Goal: Information Seeking & Learning: Check status

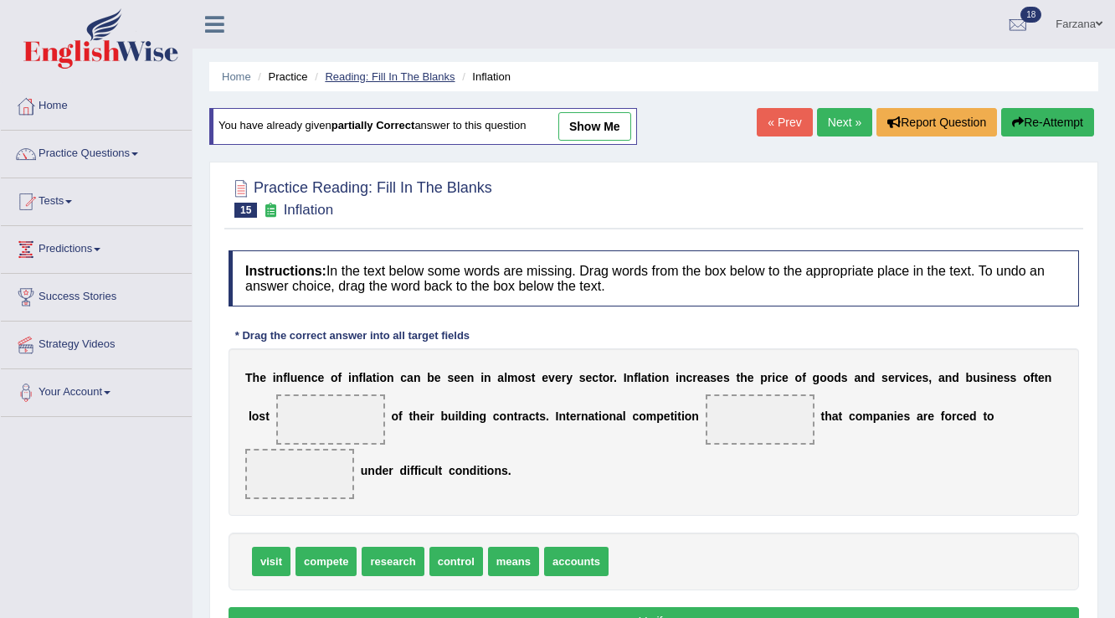
click at [351, 79] on link "Reading: Fill In The Blanks" at bounding box center [390, 76] width 130 height 13
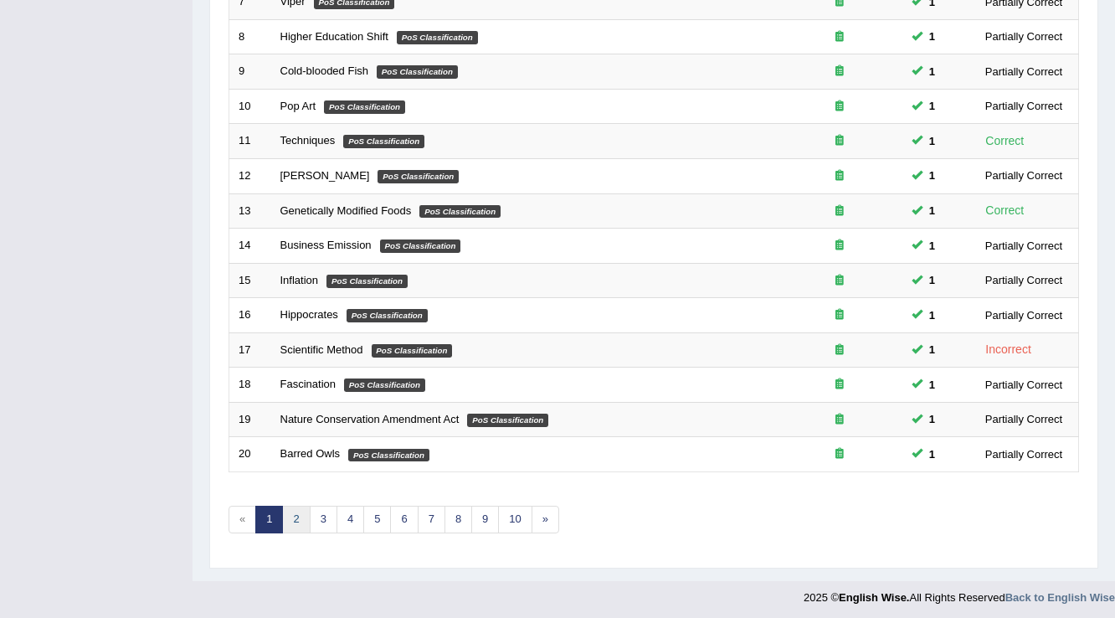
click at [296, 505] on link "2" at bounding box center [296, 519] width 28 height 28
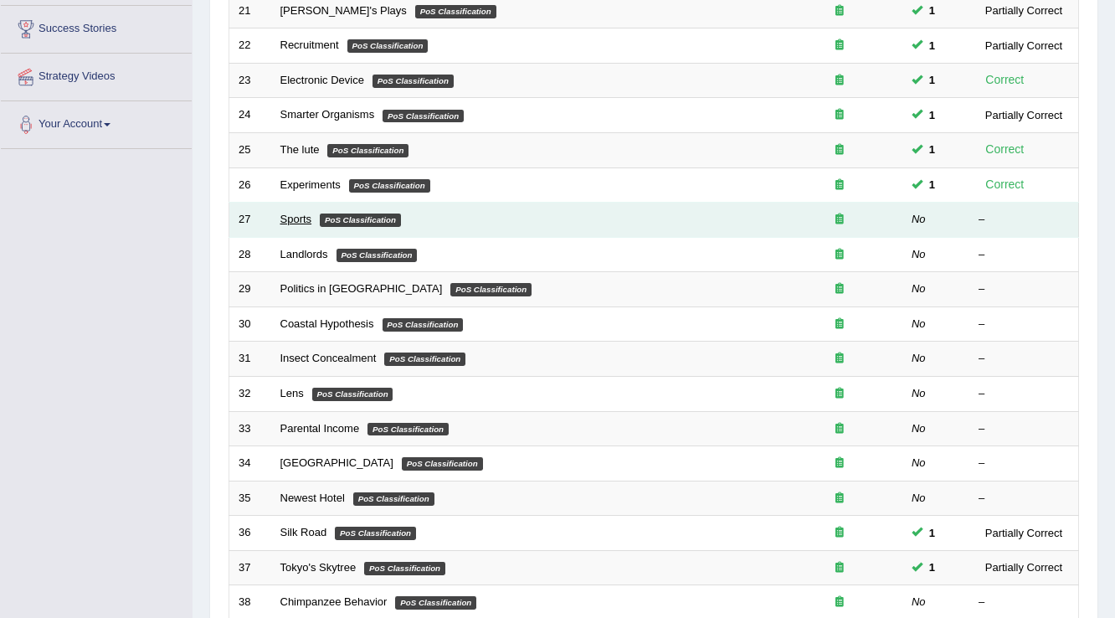
click at [302, 214] on link "Sports" at bounding box center [296, 219] width 32 height 13
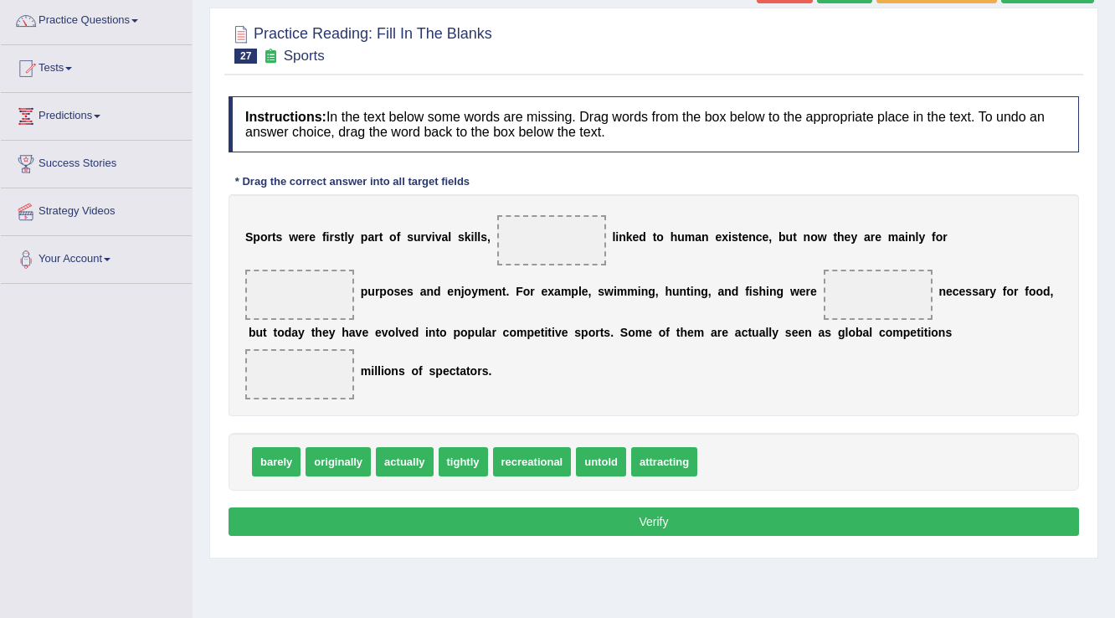
scroll to position [134, 0]
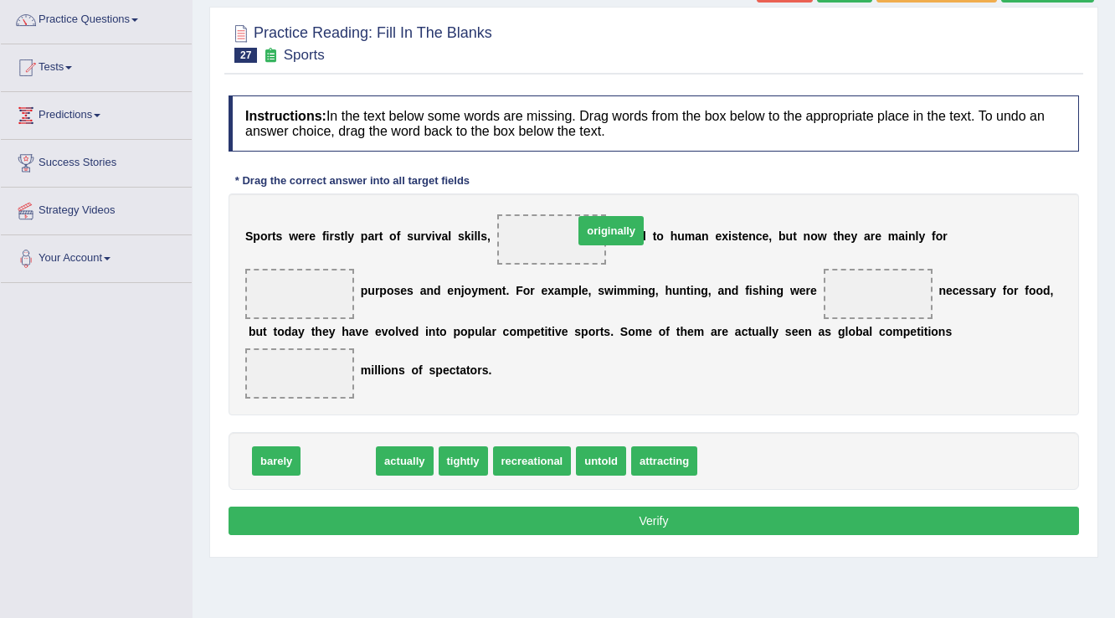
drag, startPoint x: 336, startPoint y: 461, endPoint x: 551, endPoint y: 256, distance: 296.5
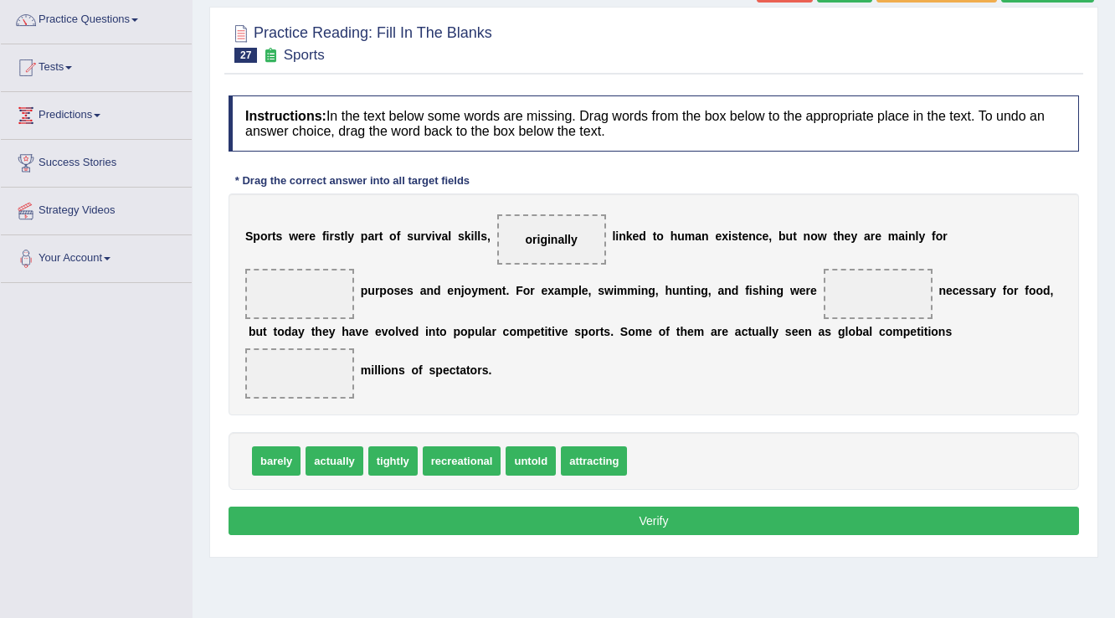
drag, startPoint x: 462, startPoint y: 456, endPoint x: 557, endPoint y: 415, distance: 103.8
drag, startPoint x: 572, startPoint y: 459, endPoint x: 1022, endPoint y: 241, distance: 499.6
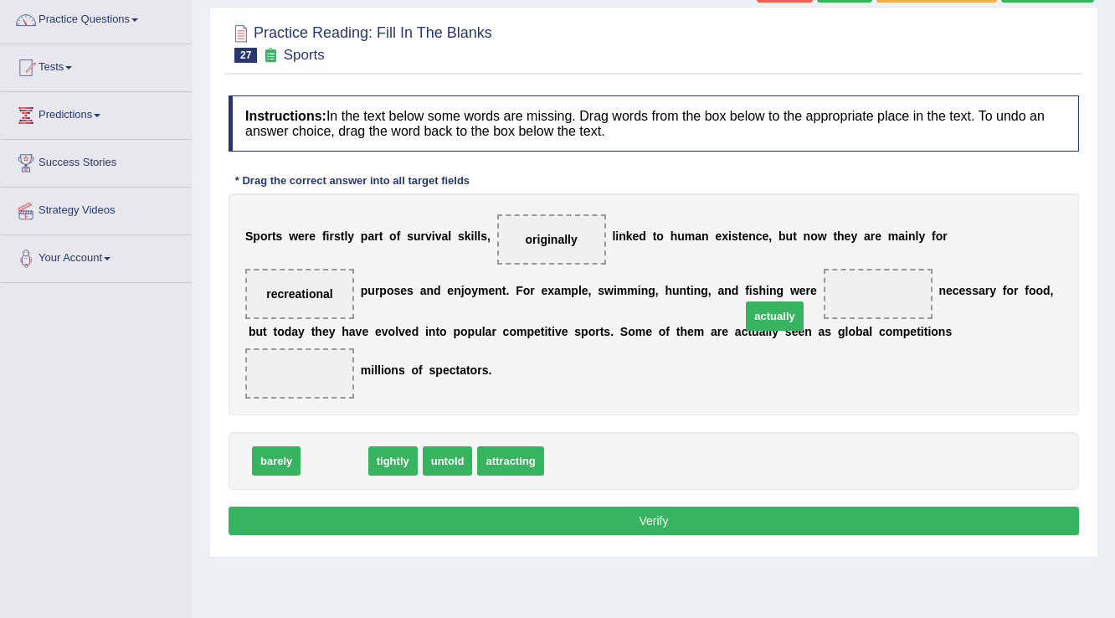
drag, startPoint x: 350, startPoint y: 459, endPoint x: 790, endPoint y: 314, distance: 463.3
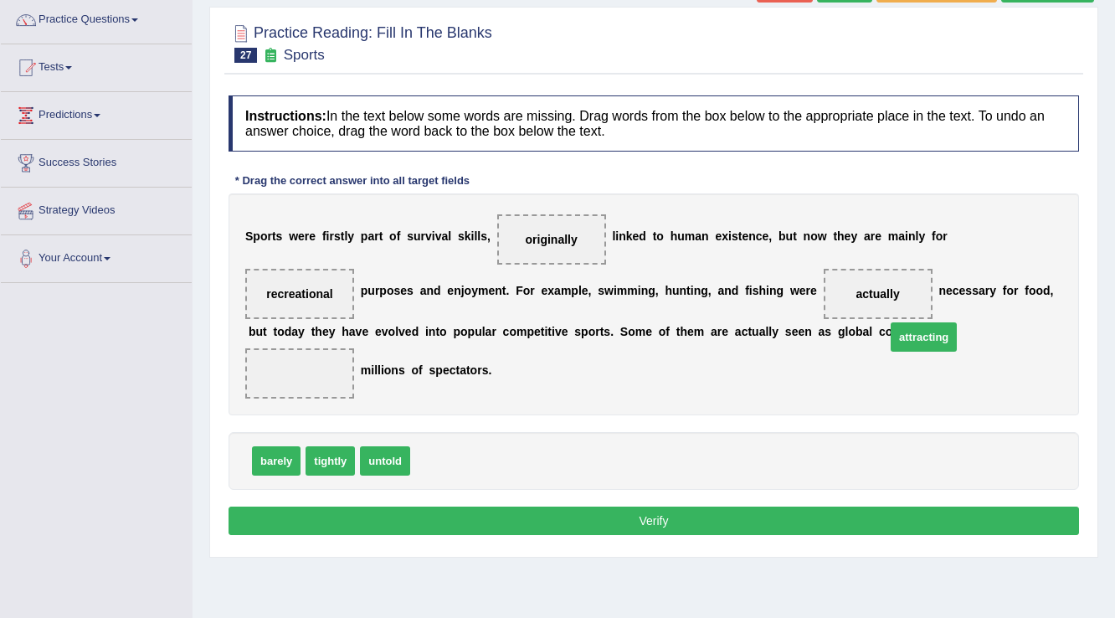
drag, startPoint x: 443, startPoint y: 462, endPoint x: 917, endPoint y: 338, distance: 489.5
click at [523, 527] on button "Verify" at bounding box center [653, 520] width 850 height 28
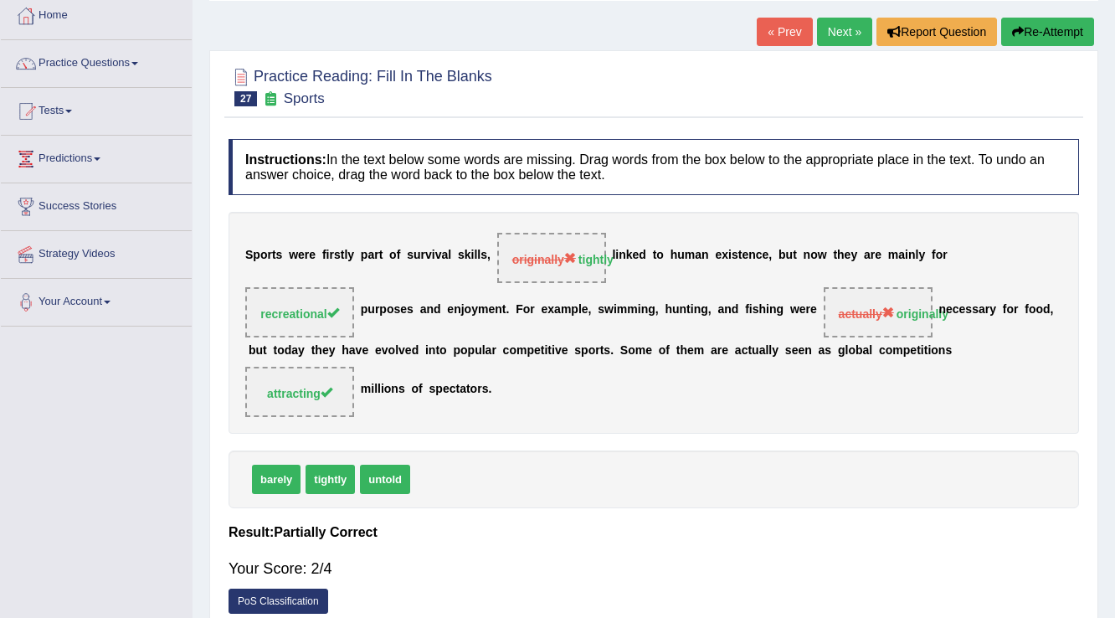
scroll to position [67, 0]
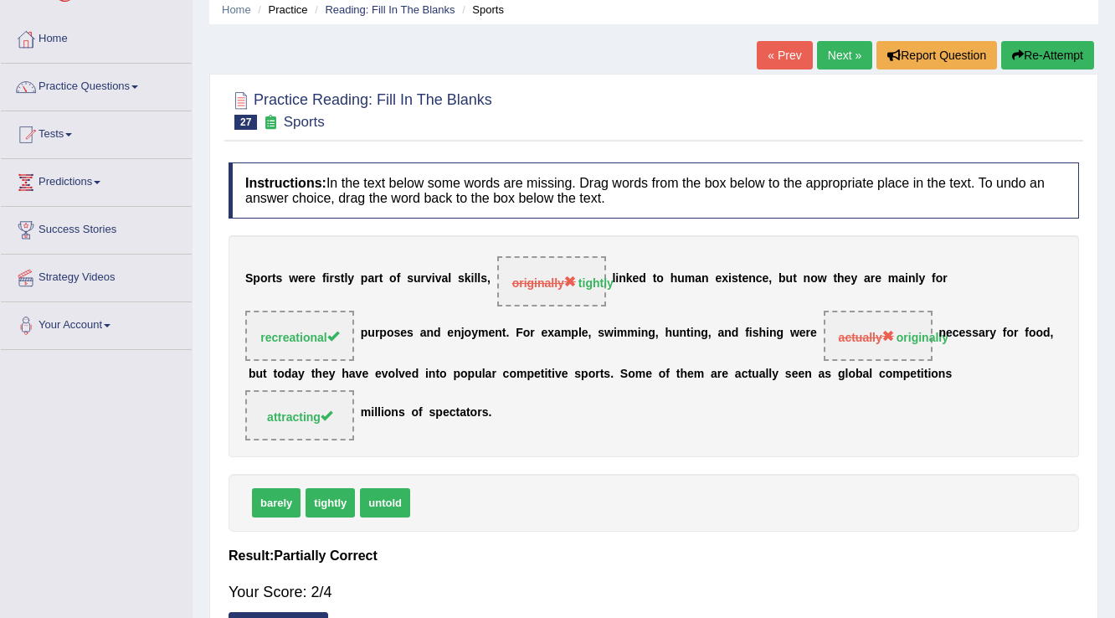
click at [837, 49] on link "Next »" at bounding box center [844, 55] width 55 height 28
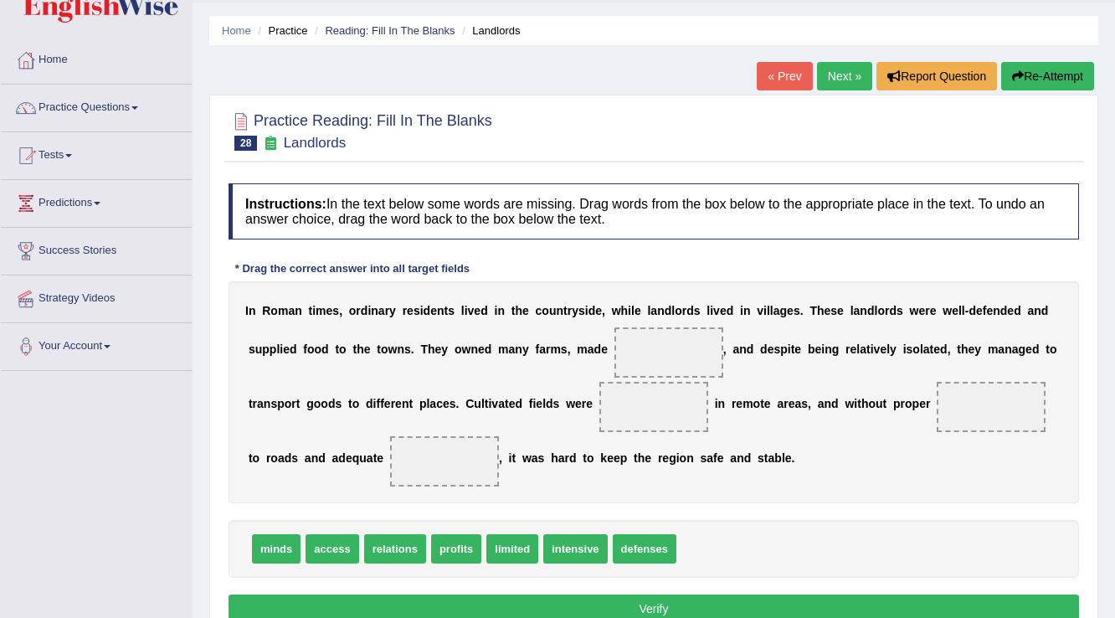
scroll to position [67, 0]
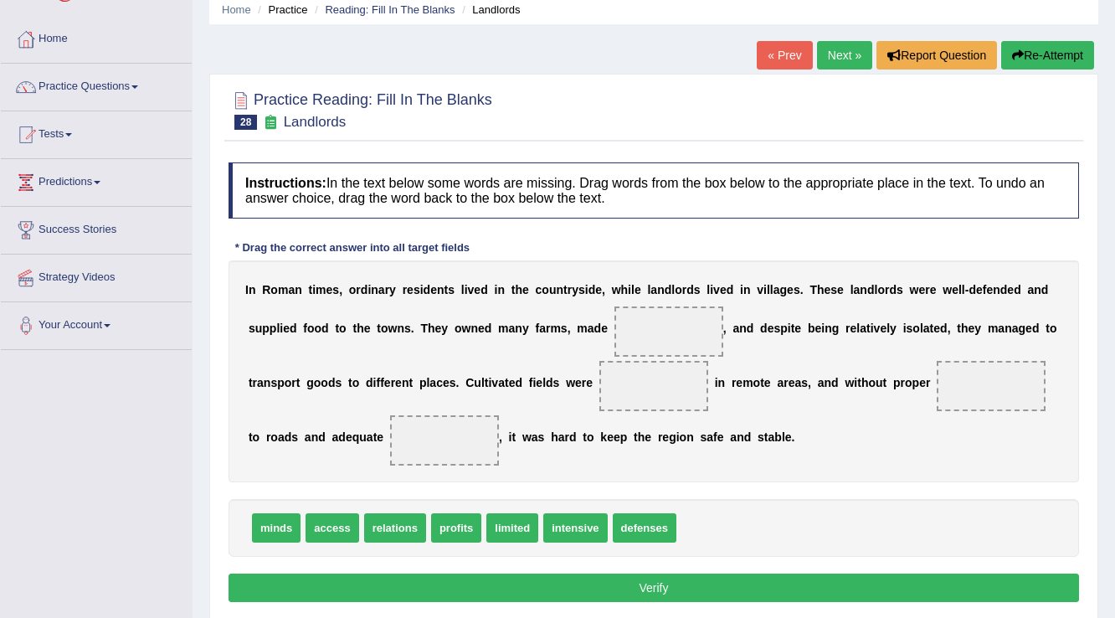
click at [403, 532] on span "relations" at bounding box center [395, 527] width 62 height 29
drag, startPoint x: 277, startPoint y: 536, endPoint x: 175, endPoint y: 549, distance: 102.9
click at [175, 549] on div "Toggle navigation Home Practice Questions Speaking Practice Read Aloud Repeat S…" at bounding box center [557, 368] width 1115 height 870
drag, startPoint x: 630, startPoint y: 523, endPoint x: 638, endPoint y: 431, distance: 92.3
click at [638, 431] on span "defenses" at bounding box center [652, 435] width 64 height 29
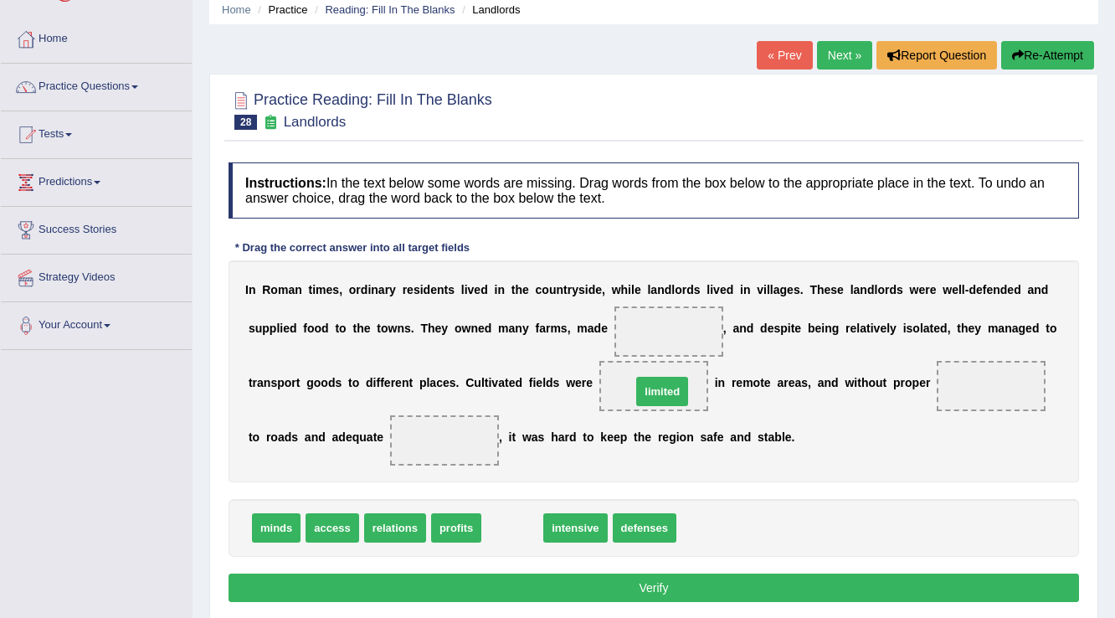
drag, startPoint x: 493, startPoint y: 520, endPoint x: 636, endPoint y: 387, distance: 195.9
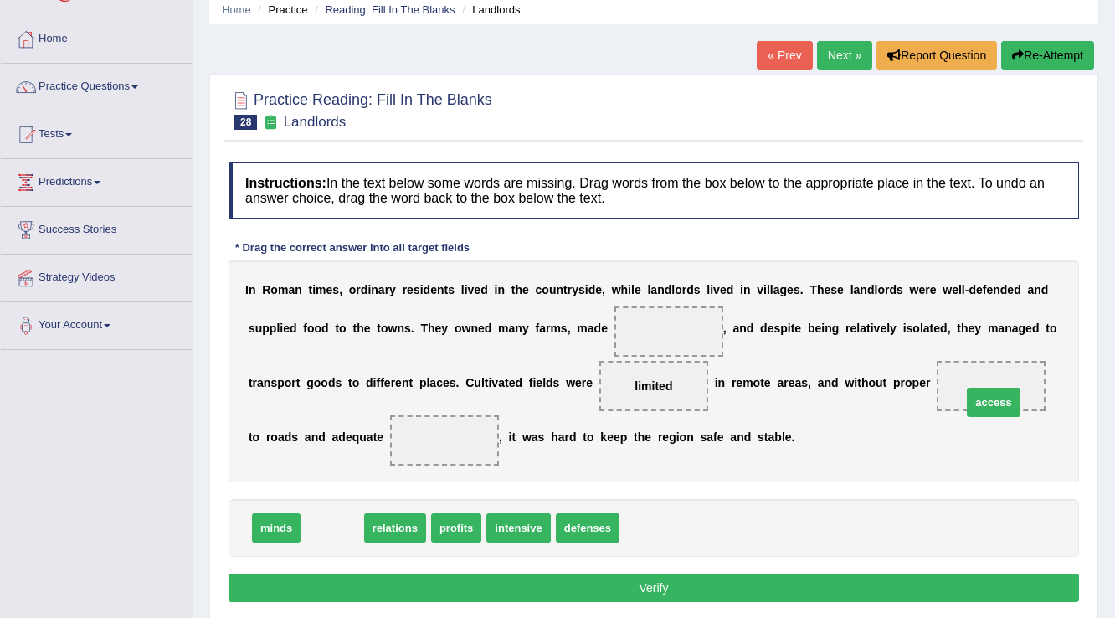
drag, startPoint x: 344, startPoint y: 526, endPoint x: 838, endPoint y: 428, distance: 503.3
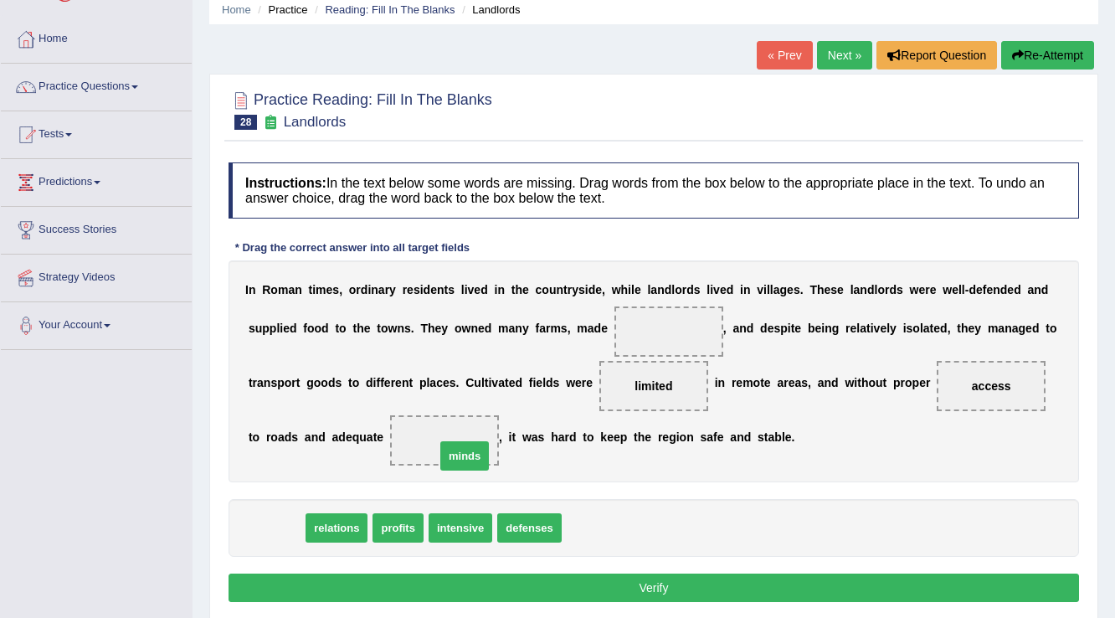
drag, startPoint x: 320, startPoint y: 515, endPoint x: 477, endPoint y: 452, distance: 168.9
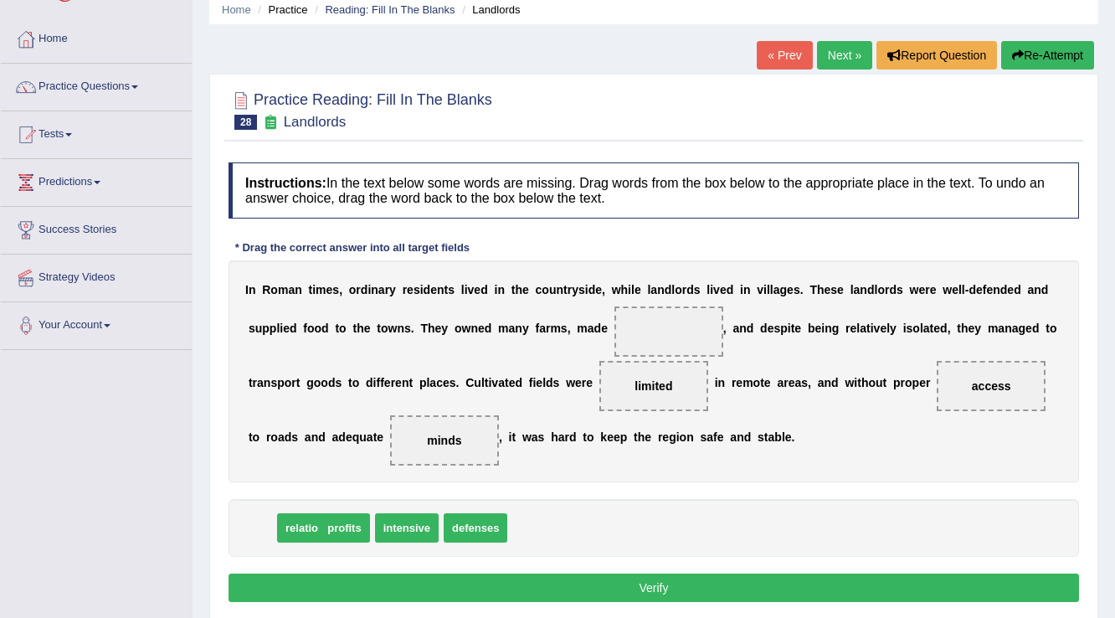
drag, startPoint x: 287, startPoint y: 522, endPoint x: 596, endPoint y: 465, distance: 314.0
drag, startPoint x: 735, startPoint y: 310, endPoint x: 590, endPoint y: 441, distance: 196.1
click at [606, 390] on div "I n R o m a n t i m e s , o r d i n a r y r e s i d e n t s l i v e d i n t h e…" at bounding box center [653, 371] width 850 height 222
drag, startPoint x: 505, startPoint y: 491, endPoint x: 623, endPoint y: 308, distance: 217.9
click at [521, 585] on button "Verify" at bounding box center [653, 587] width 850 height 28
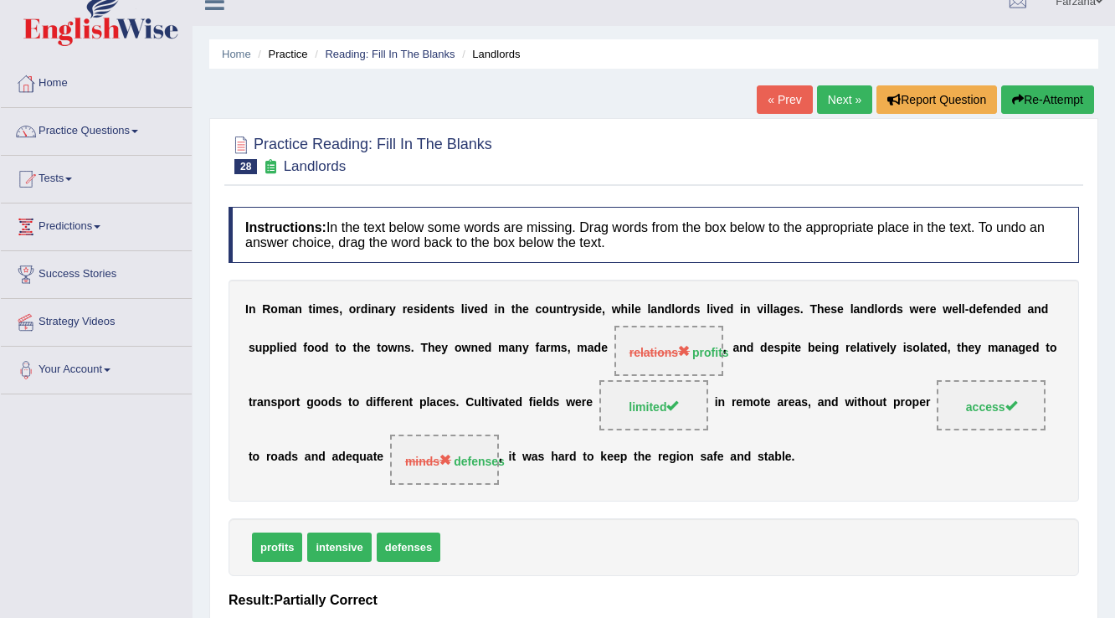
scroll to position [0, 0]
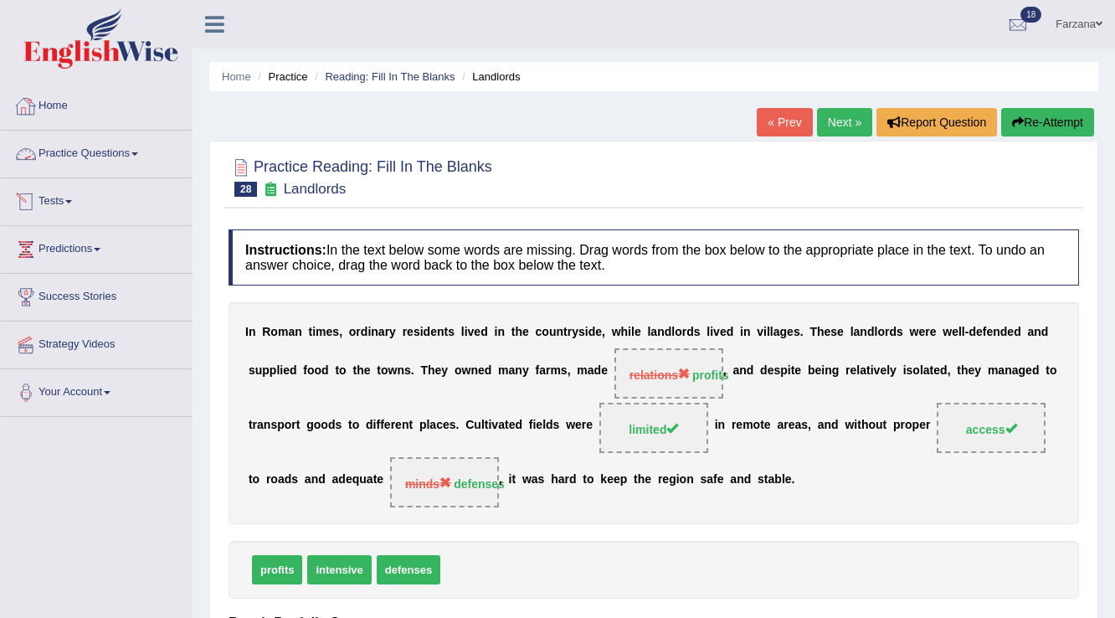
click at [74, 197] on link "Tests" at bounding box center [96, 199] width 191 height 42
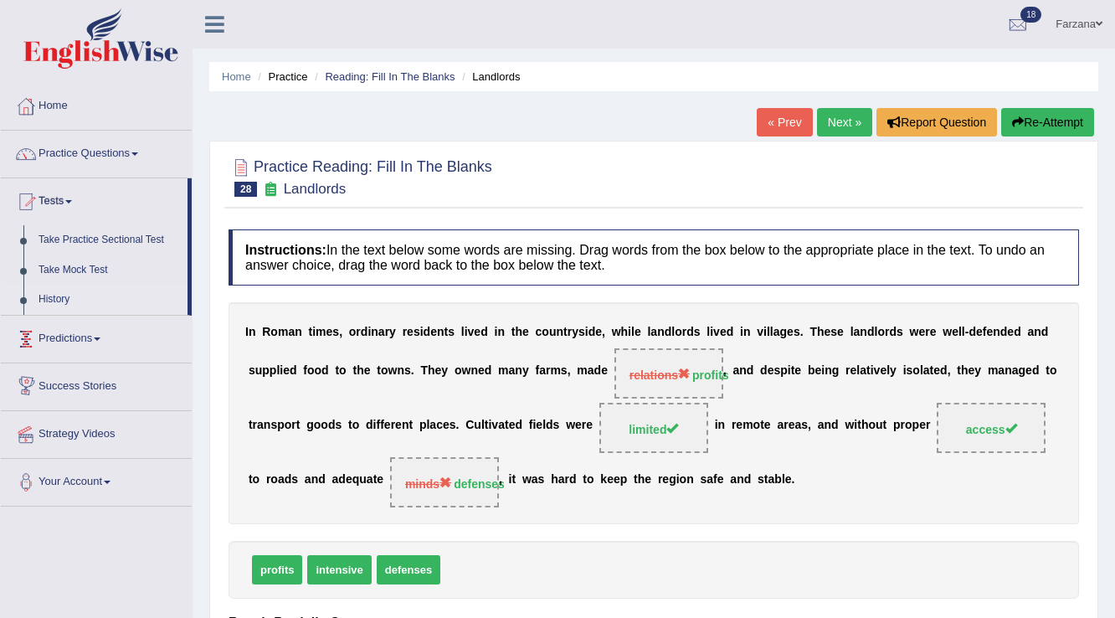
click at [74, 300] on link "History" at bounding box center [109, 299] width 156 height 30
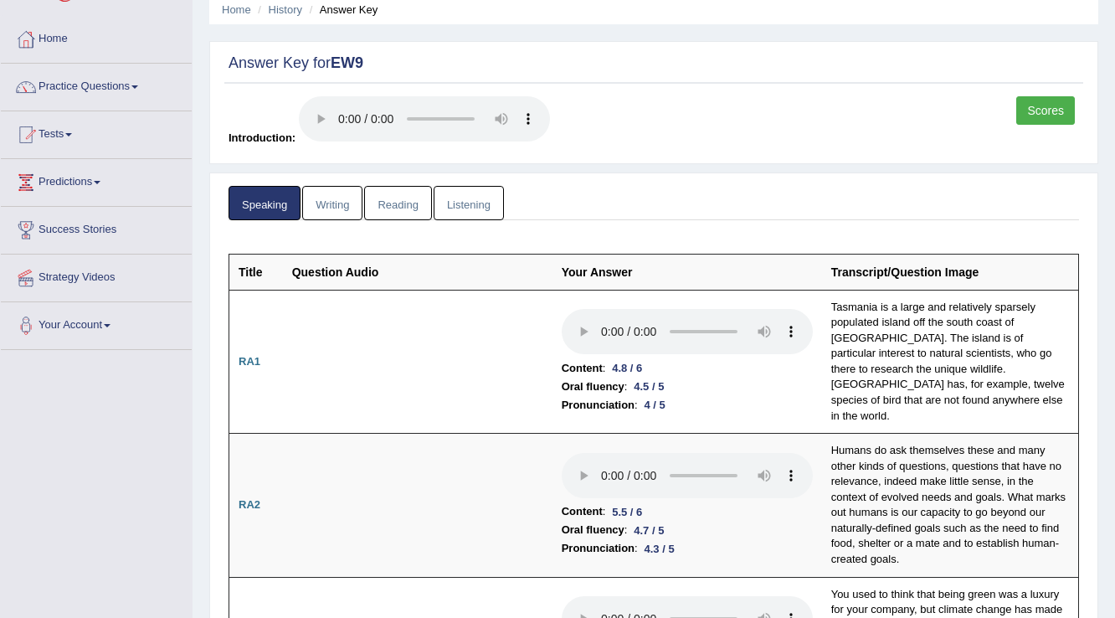
click at [409, 197] on link "Reading" at bounding box center [397, 203] width 67 height 34
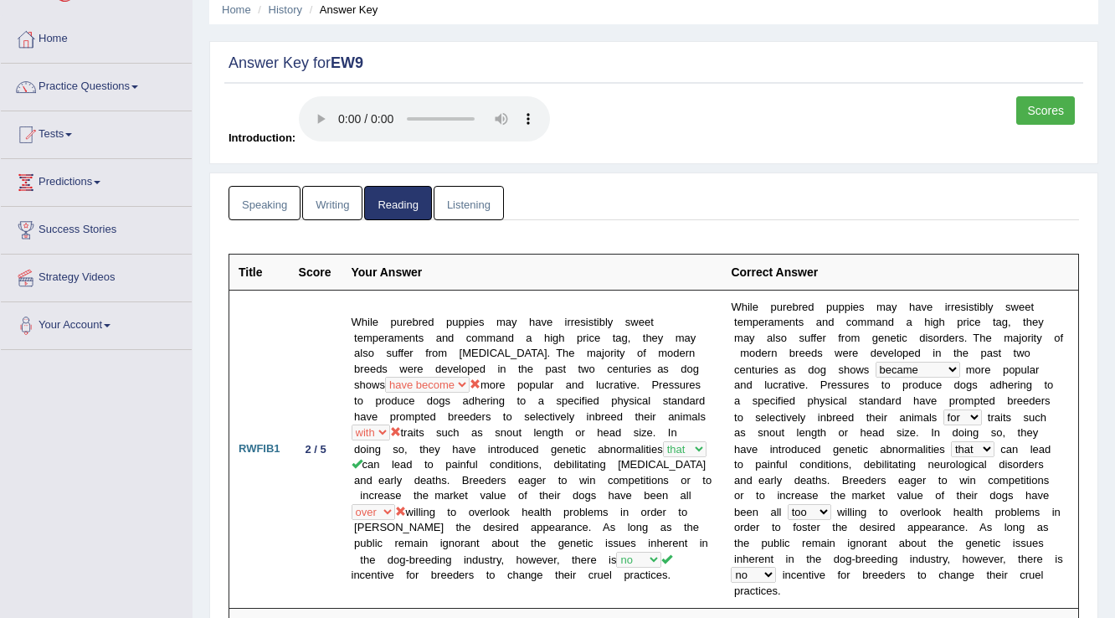
click at [271, 211] on link "Speaking" at bounding box center [264, 203] width 72 height 34
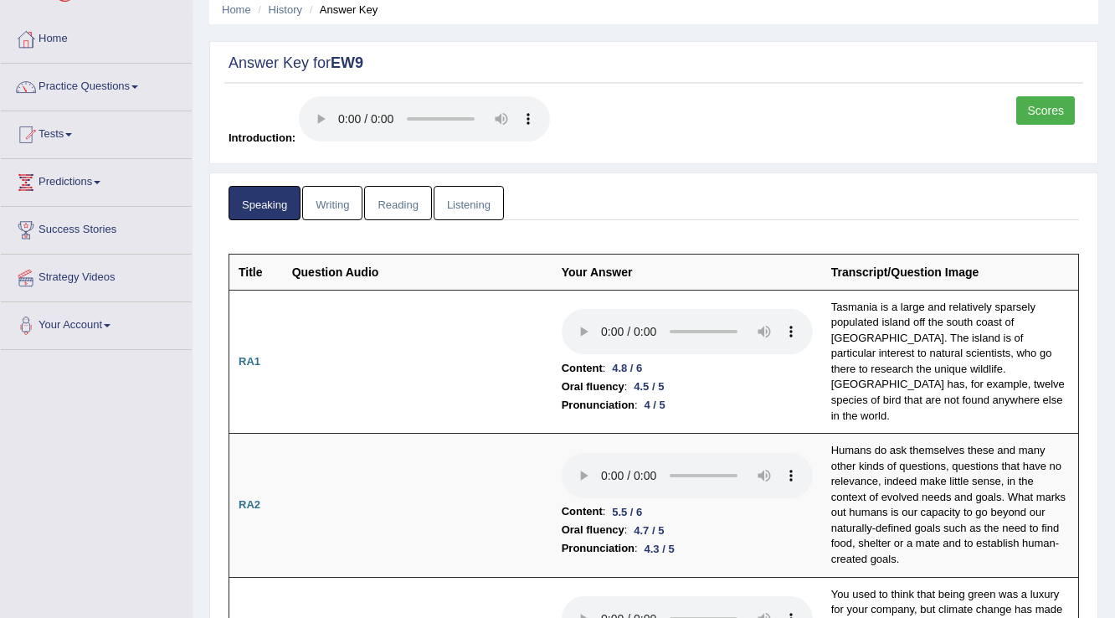
click at [619, 210] on ul "Speaking Writing Reading Listening" at bounding box center [653, 203] width 850 height 34
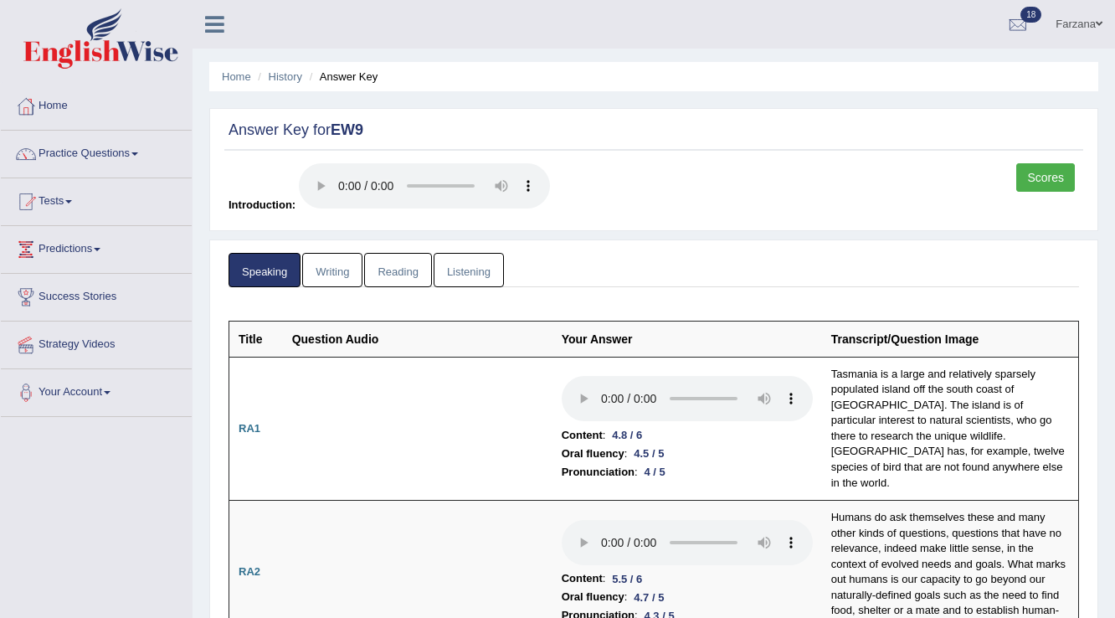
click at [1048, 185] on link "Scores" at bounding box center [1045, 177] width 59 height 28
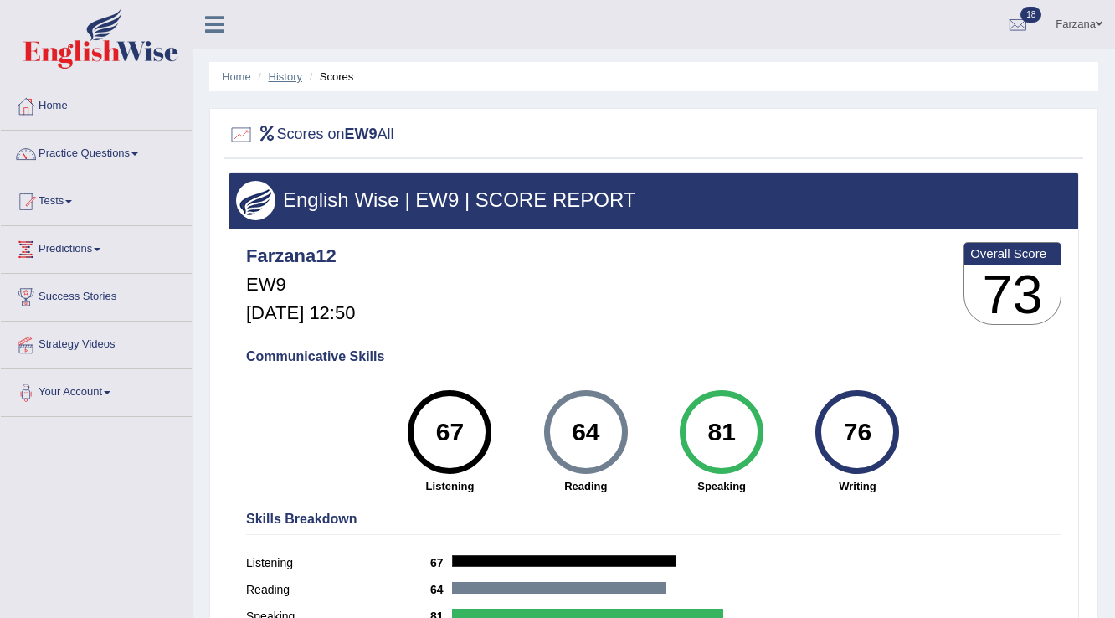
click at [269, 80] on link "History" at bounding box center [285, 76] width 33 height 13
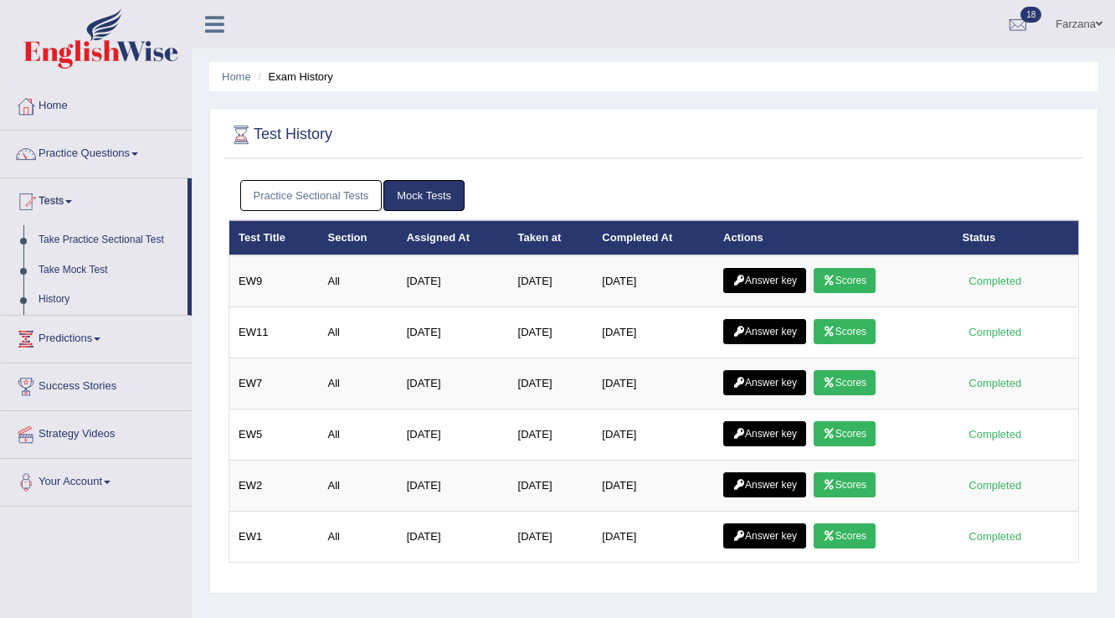
click at [792, 282] on link "Answer key" at bounding box center [764, 280] width 83 height 25
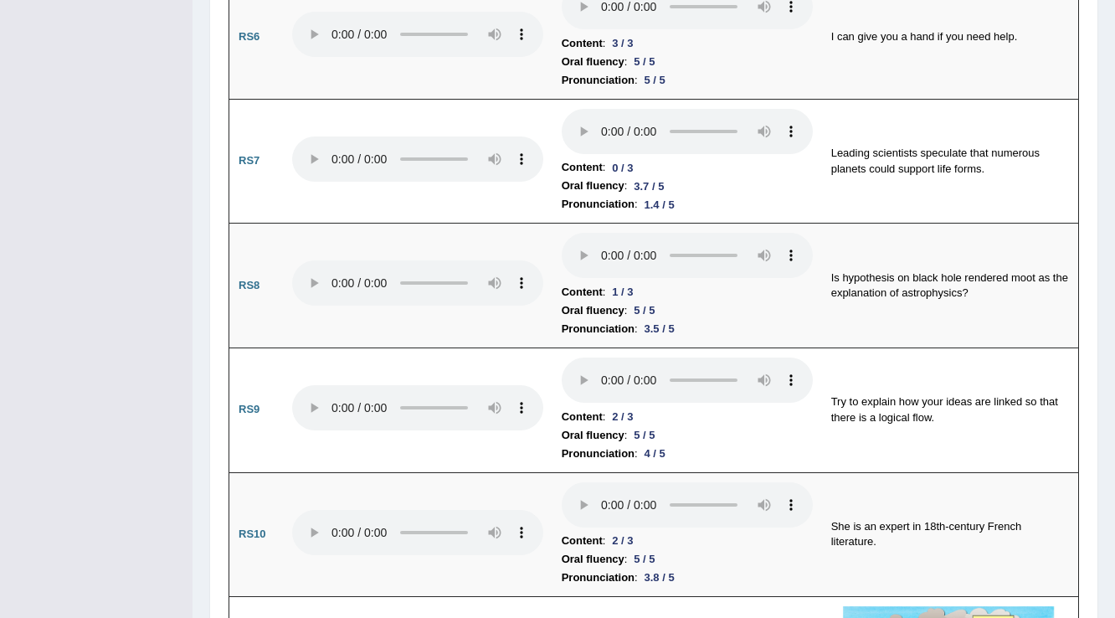
scroll to position [1848, 0]
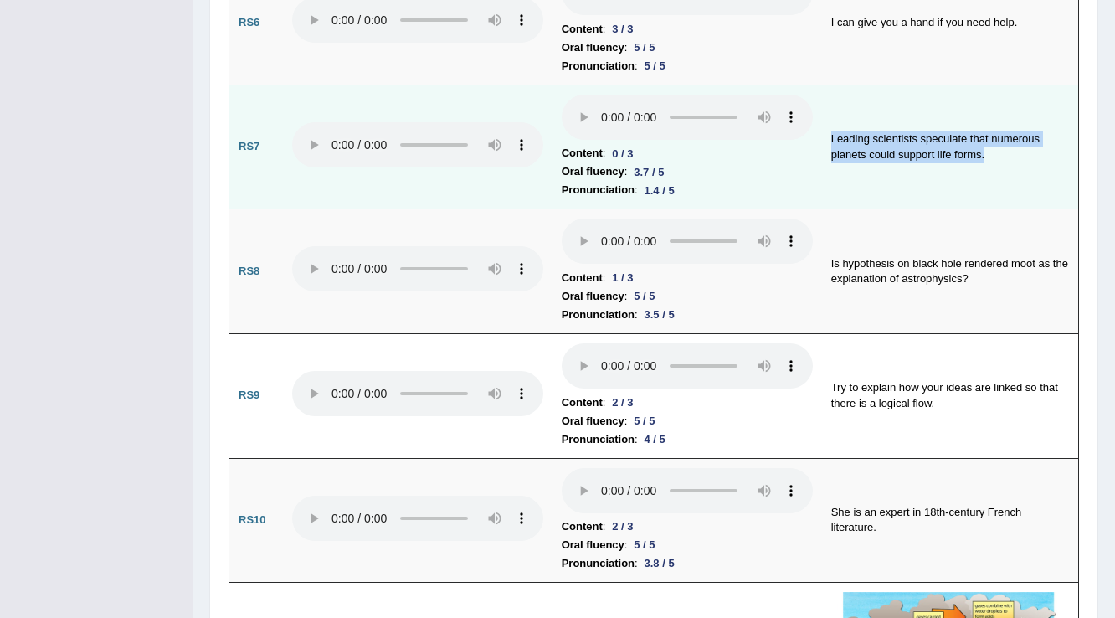
drag, startPoint x: 998, startPoint y: 134, endPoint x: 827, endPoint y: 115, distance: 172.5
click at [827, 115] on td "Leading scientists speculate that numerous planets could support life forms." at bounding box center [950, 147] width 257 height 125
click at [944, 108] on td "Leading scientists speculate that numerous planets could support life forms." at bounding box center [950, 147] width 257 height 125
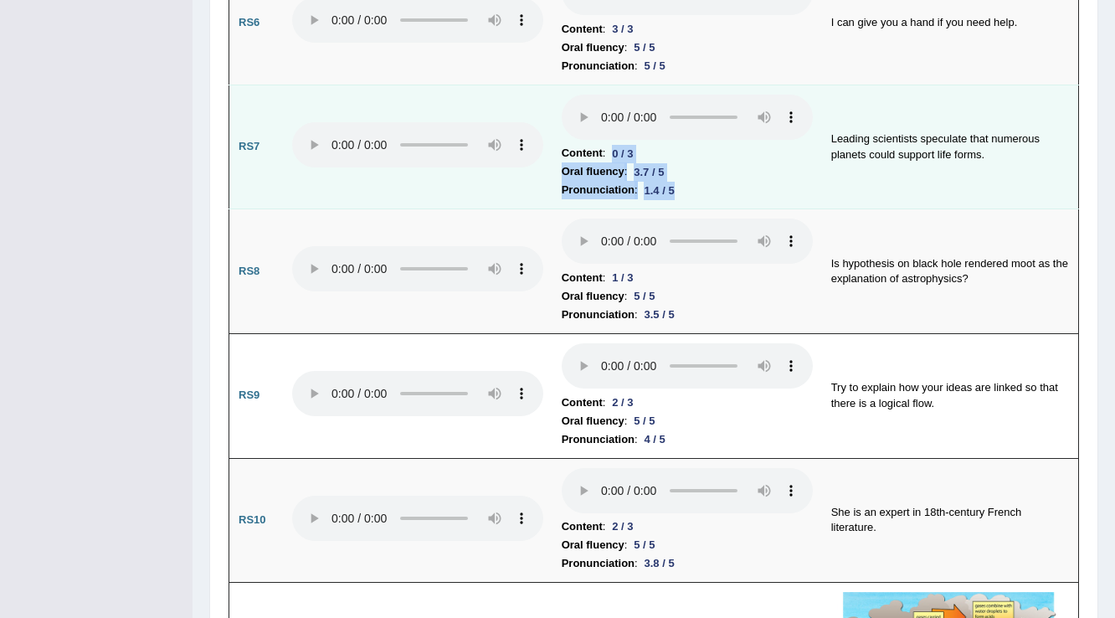
drag, startPoint x: 694, startPoint y: 170, endPoint x: 602, endPoint y: 121, distance: 103.3
click at [602, 121] on td "Content : 0 / 3 Oral fluency : 3.7 / 5 Pronunciation : 1.4 / 5" at bounding box center [686, 147] width 269 height 125
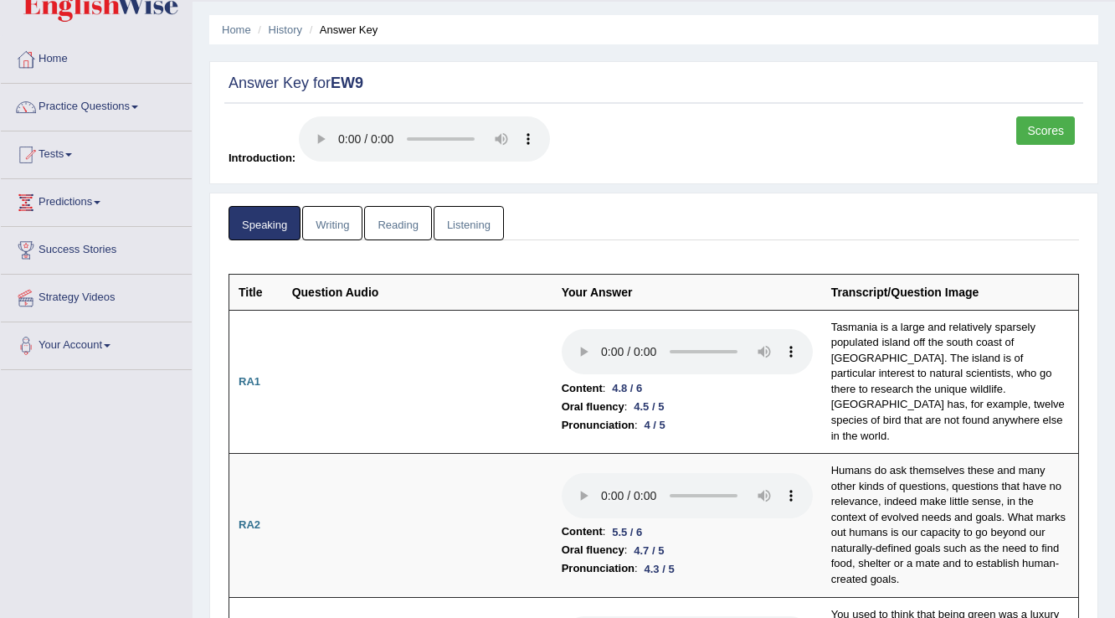
scroll to position [0, 0]
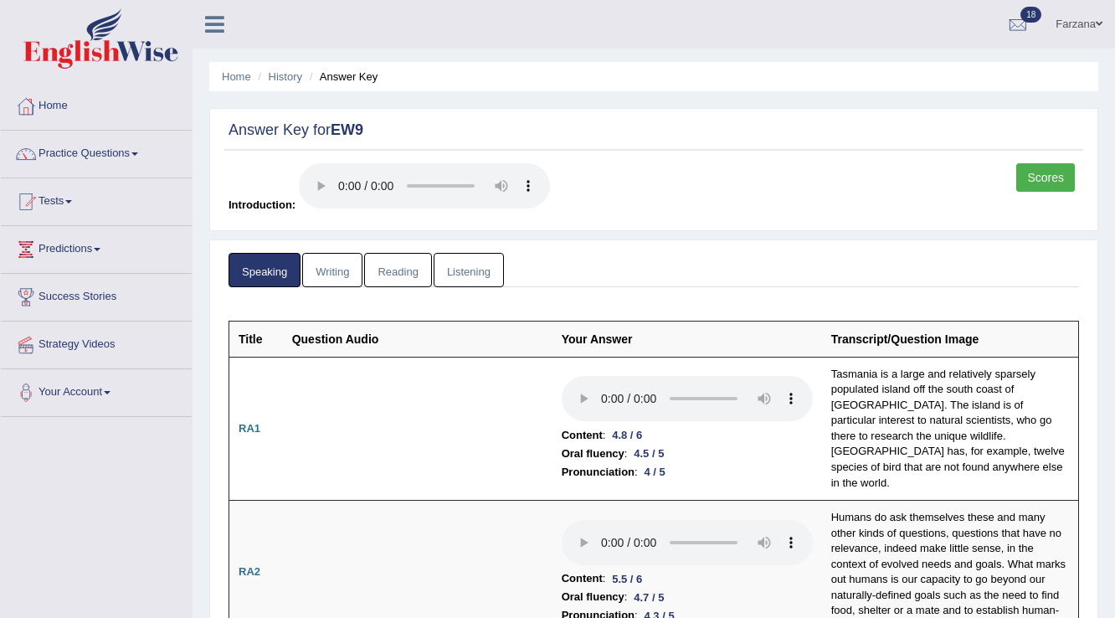
click at [295, 275] on link "Speaking" at bounding box center [264, 270] width 72 height 34
click at [310, 276] on link "Writing" at bounding box center [332, 270] width 60 height 34
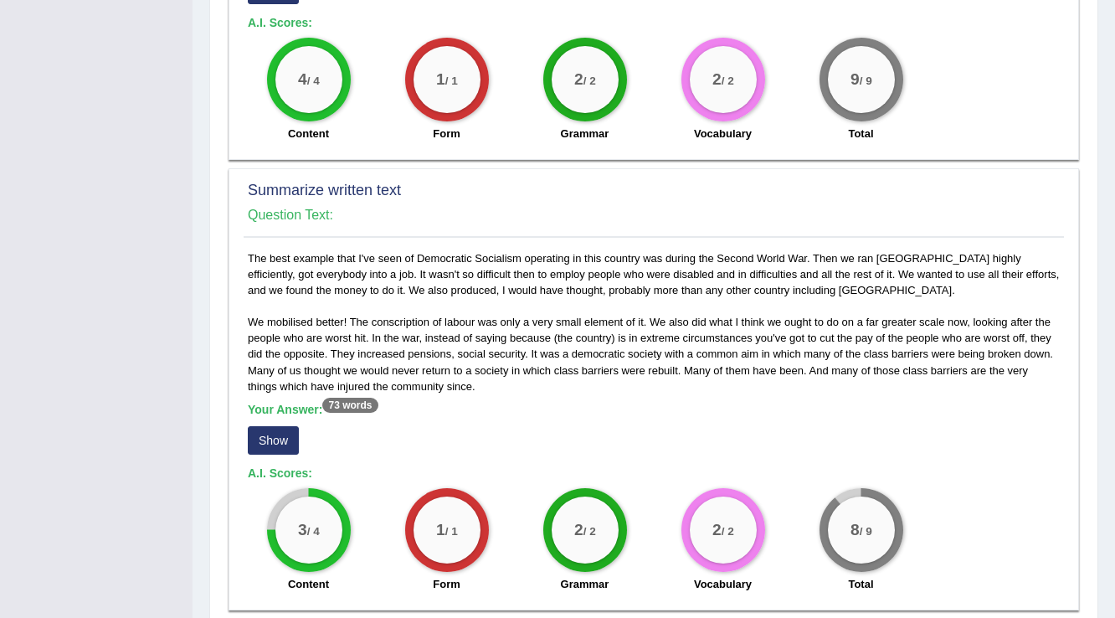
scroll to position [870, 0]
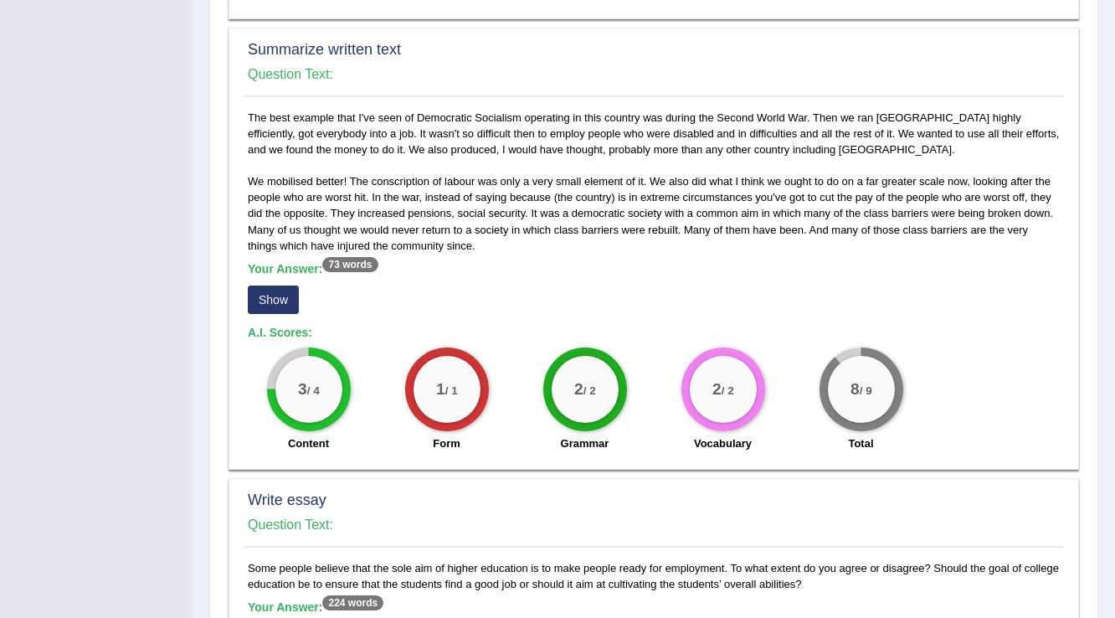
click at [280, 285] on button "Show" at bounding box center [273, 299] width 51 height 28
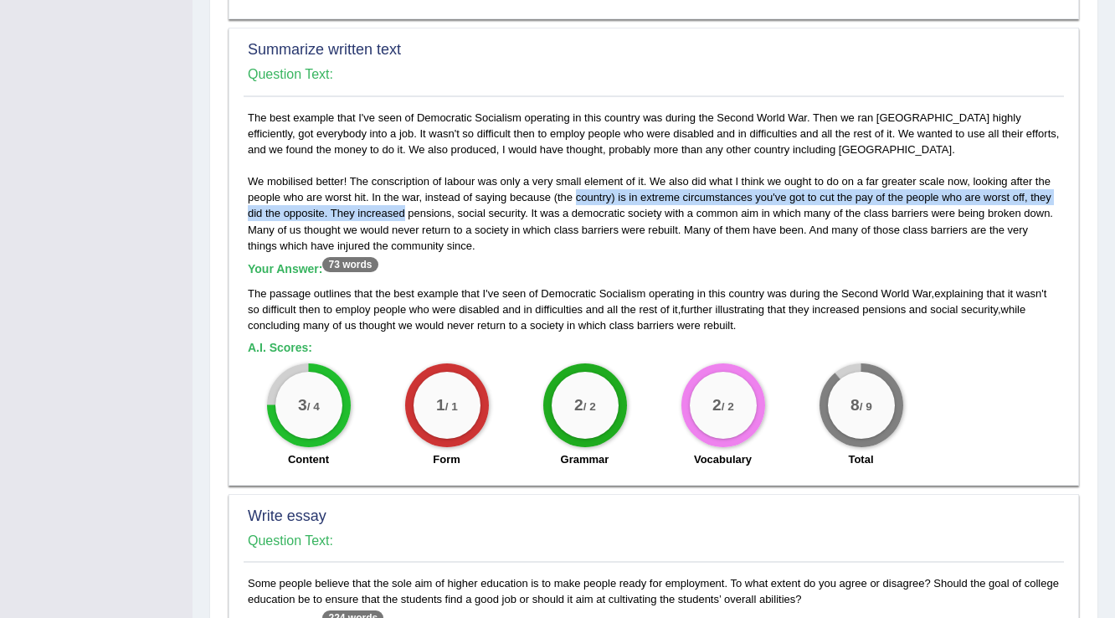
drag, startPoint x: 402, startPoint y: 176, endPoint x: 573, endPoint y: 171, distance: 171.6
click at [573, 171] on div "The best example that I've seen of Democratic Socialism operating in this count…" at bounding box center [653, 293] width 820 height 366
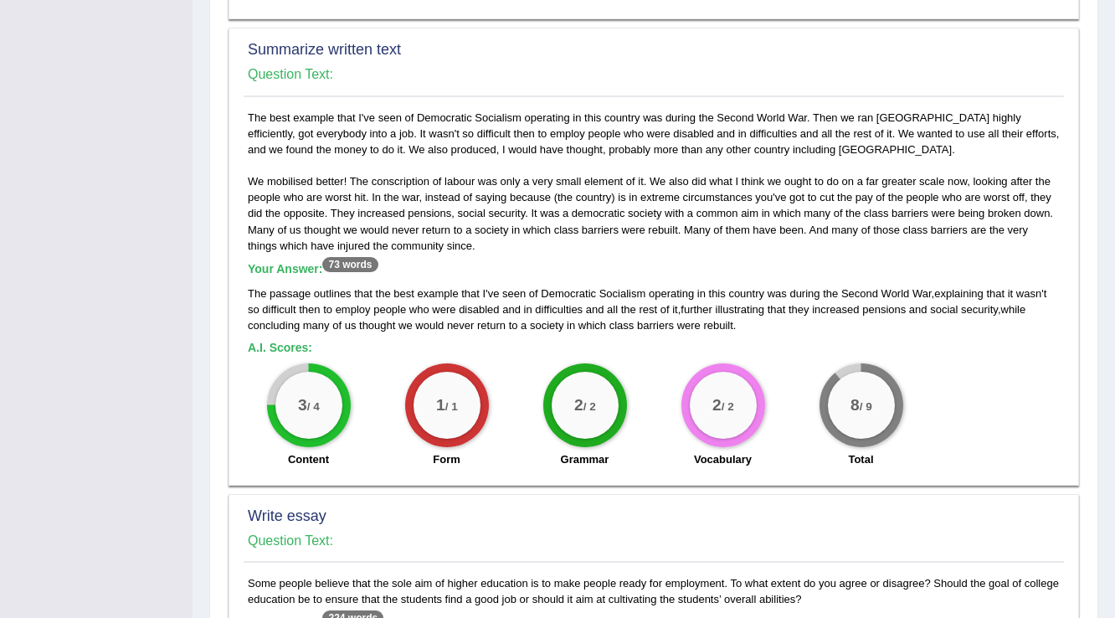
click at [626, 197] on div "The best example that I've seen of Democratic Socialism operating in this count…" at bounding box center [653, 293] width 820 height 366
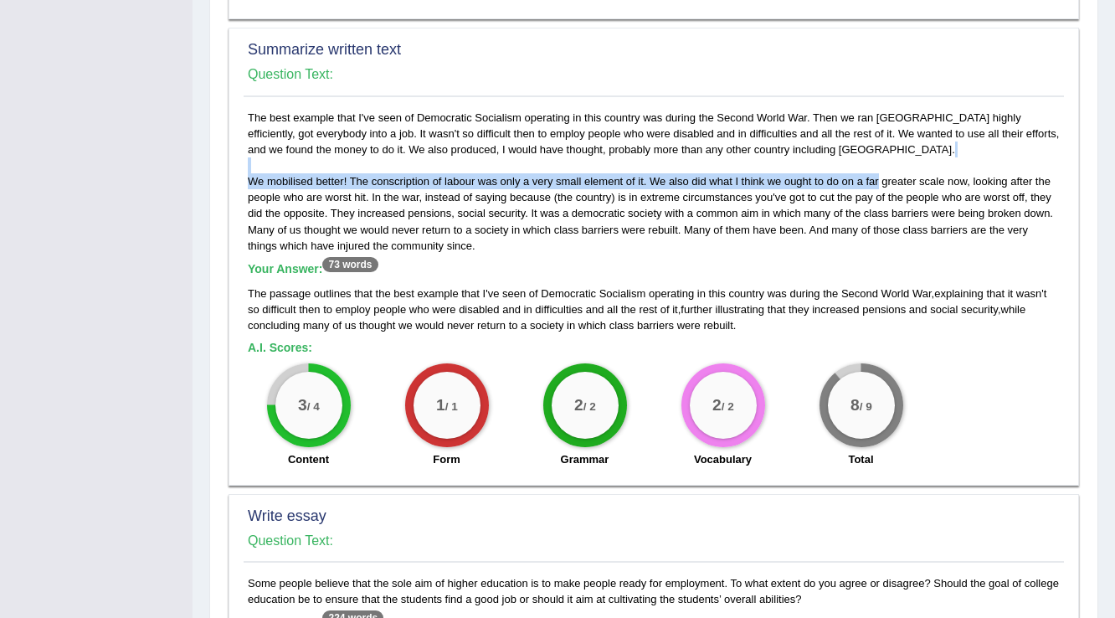
drag, startPoint x: 877, startPoint y: 144, endPoint x: 1029, endPoint y: 137, distance: 152.4
click at [1029, 137] on div "The best example that I've seen of Democratic Socialism operating in this count…" at bounding box center [653, 293] width 820 height 366
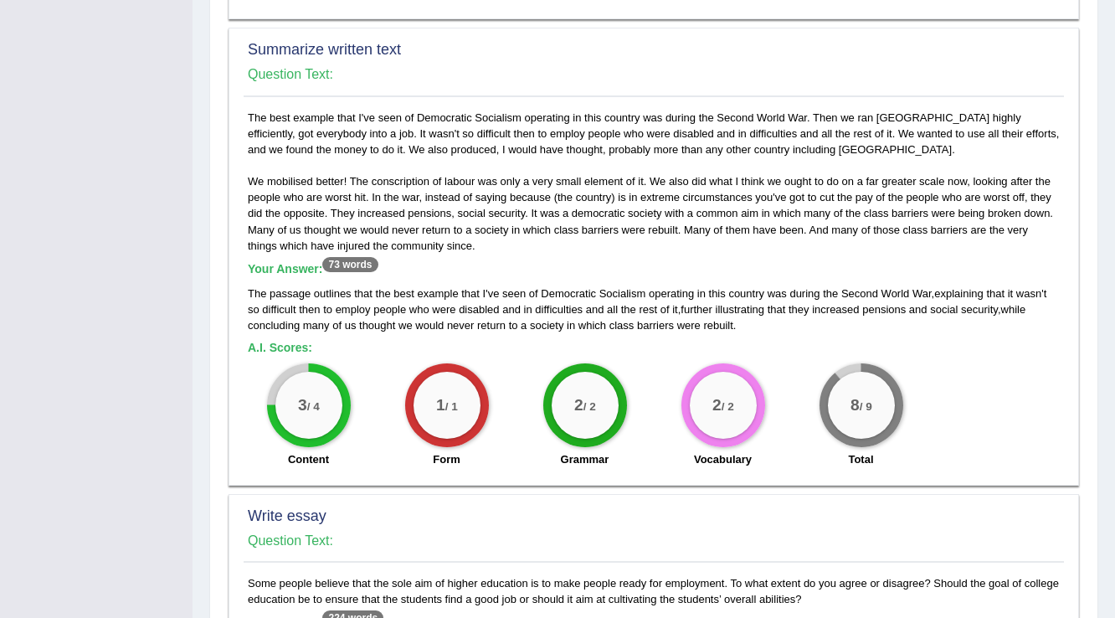
click at [916, 194] on div "The best example that I've seen of Democratic Socialism operating in this count…" at bounding box center [653, 293] width 820 height 366
drag, startPoint x: 874, startPoint y: 97, endPoint x: 962, endPoint y: 95, distance: 88.7
click at [962, 110] on div "The best example that I've seen of Democratic Socialism operating in this count…" at bounding box center [653, 293] width 820 height 366
click at [984, 127] on div "The best example that I've seen of Democratic Socialism operating in this count…" at bounding box center [653, 293] width 820 height 366
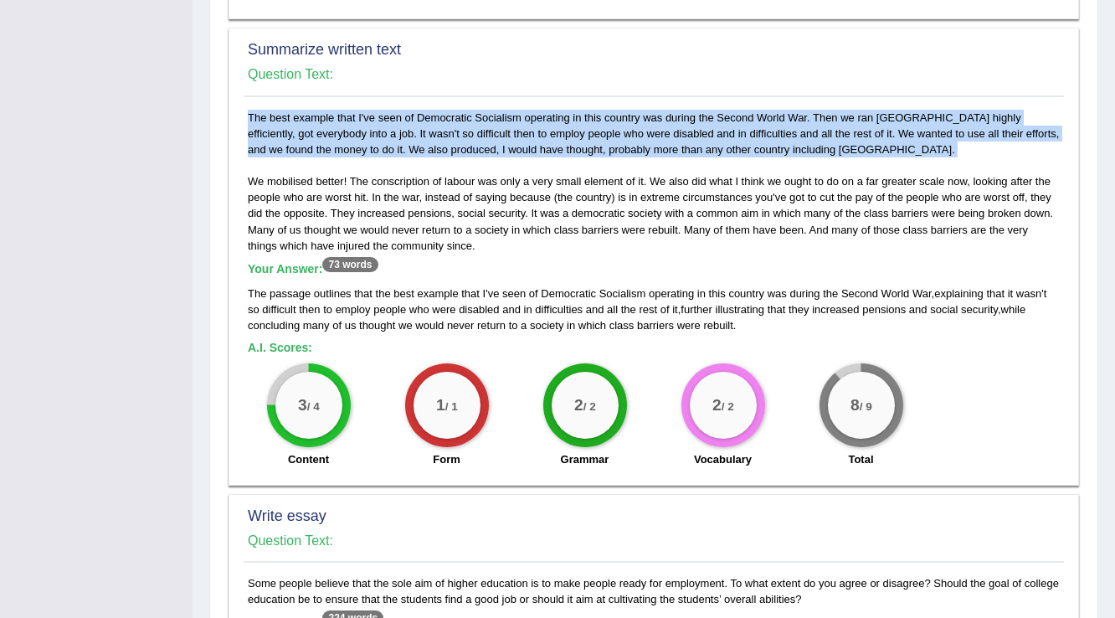
drag, startPoint x: 766, startPoint y: 116, endPoint x: 571, endPoint y: 124, distance: 195.1
click at [571, 124] on div "The best example that I've seen of Democratic Socialism operating in this count…" at bounding box center [653, 293] width 820 height 366
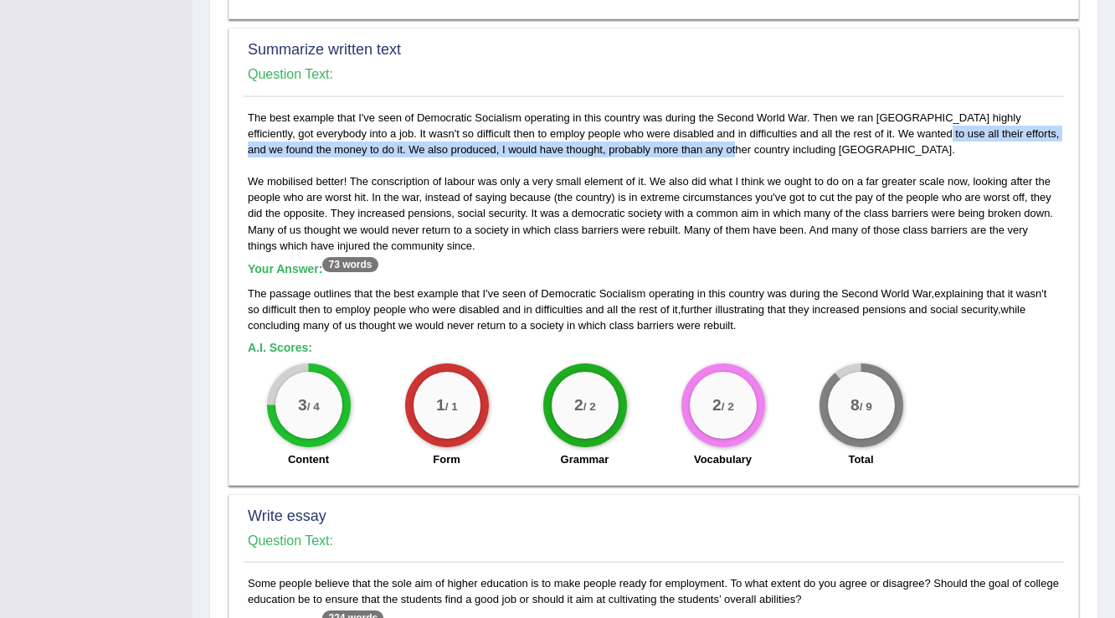
drag, startPoint x: 606, startPoint y: 115, endPoint x: 826, endPoint y: 94, distance: 221.1
click at [826, 110] on div "The best example that I've seen of Democratic Socialism operating in this count…" at bounding box center [653, 293] width 820 height 366
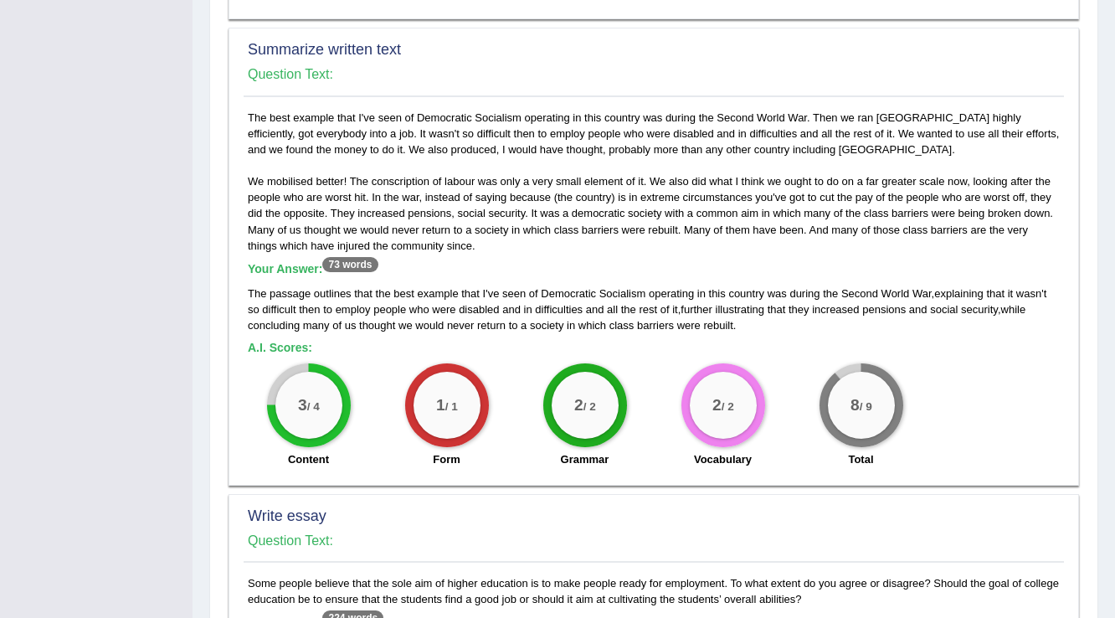
click at [797, 120] on div "The best example that I've seen of Democratic Socialism operating in this count…" at bounding box center [653, 293] width 820 height 366
drag, startPoint x: 853, startPoint y: 148, endPoint x: 949, endPoint y: 149, distance: 95.4
click at [949, 149] on div "The best example that I've seen of Democratic Socialism operating in this count…" at bounding box center [653, 293] width 820 height 366
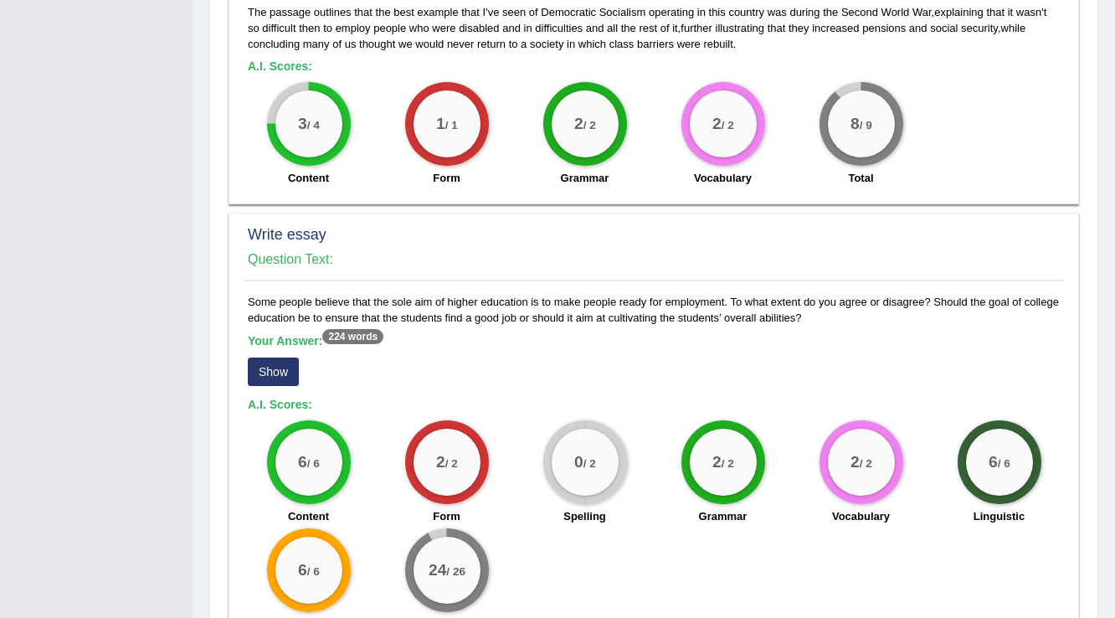
scroll to position [1205, 0]
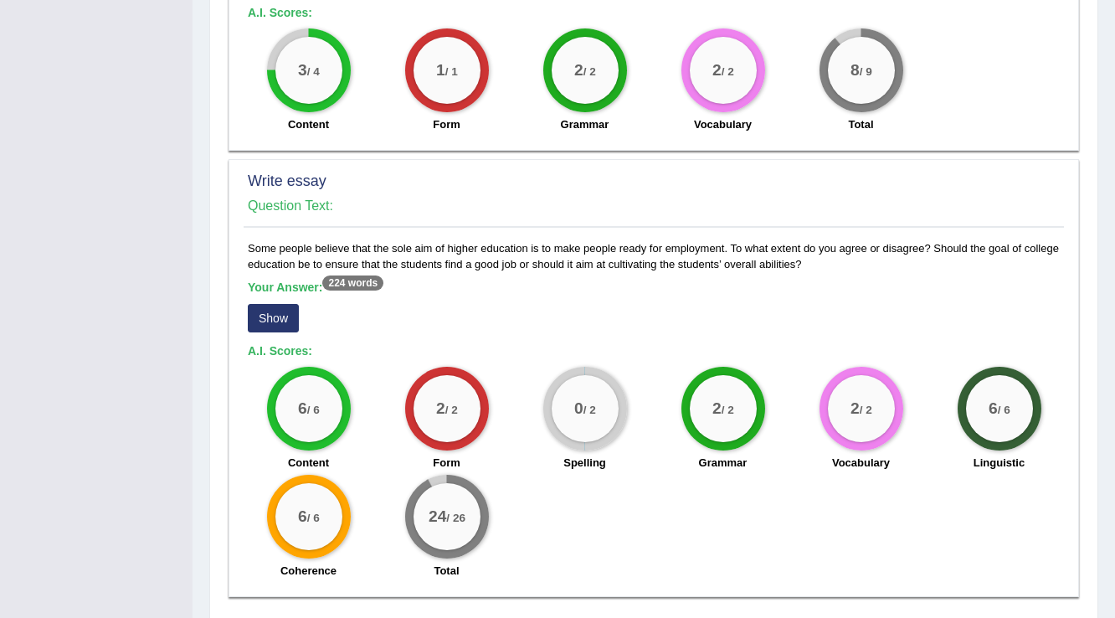
click at [281, 304] on button "Show" at bounding box center [273, 318] width 51 height 28
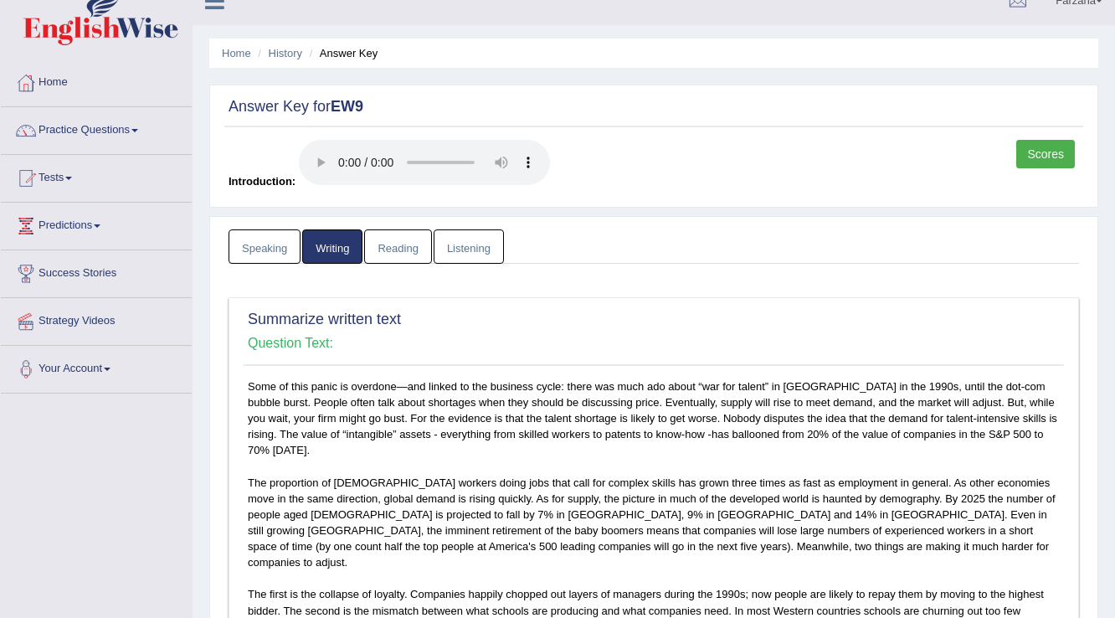
scroll to position [0, 0]
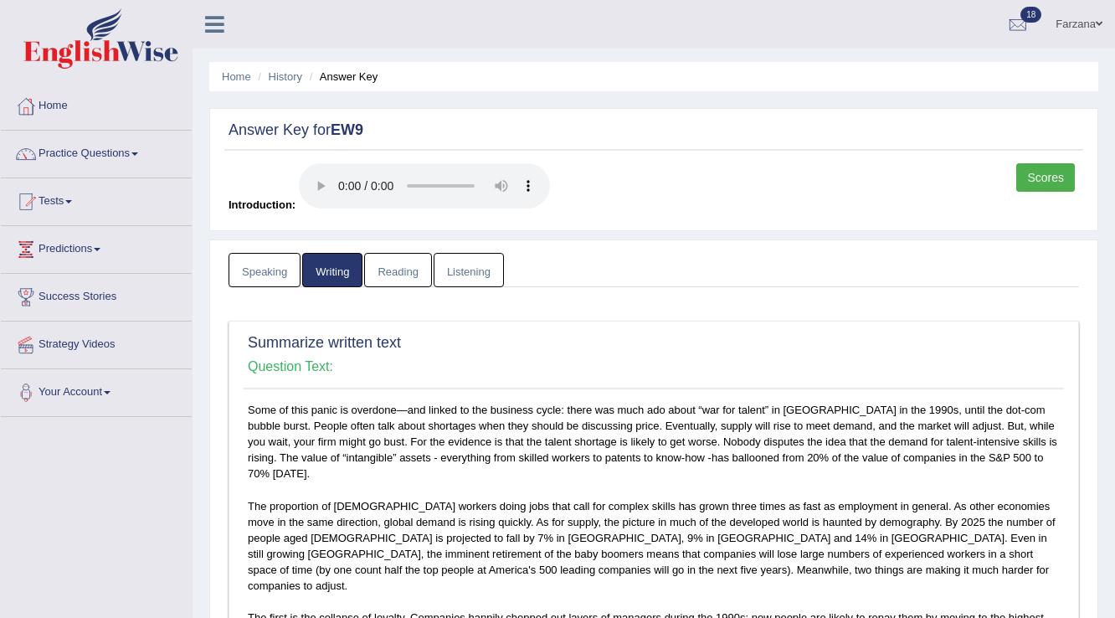
click at [424, 273] on link "Reading" at bounding box center [397, 270] width 67 height 34
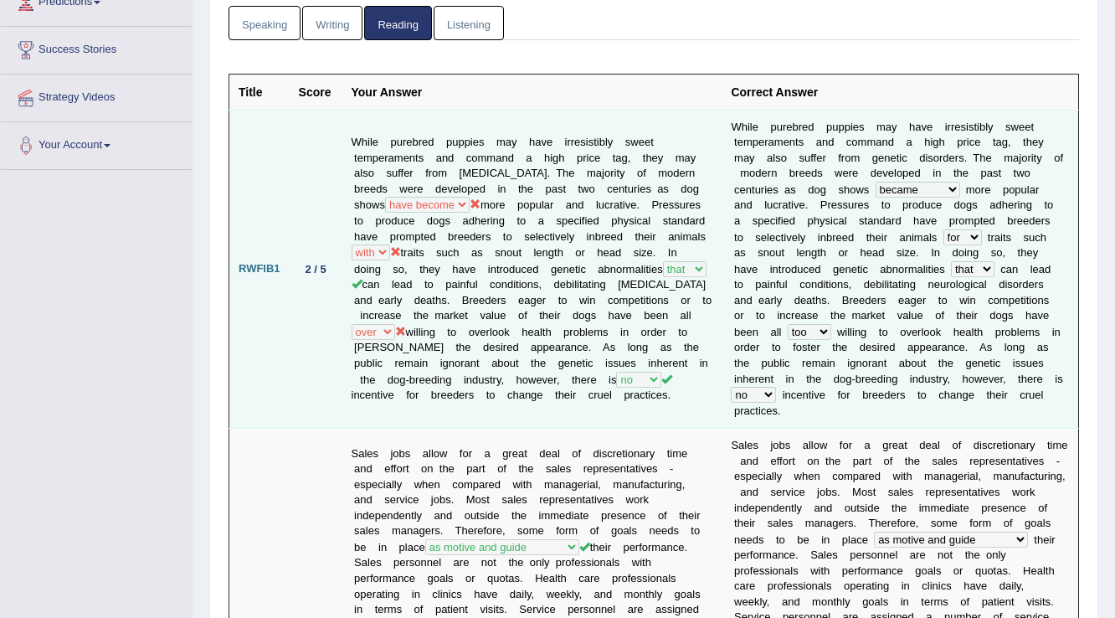
scroll to position [201, 0]
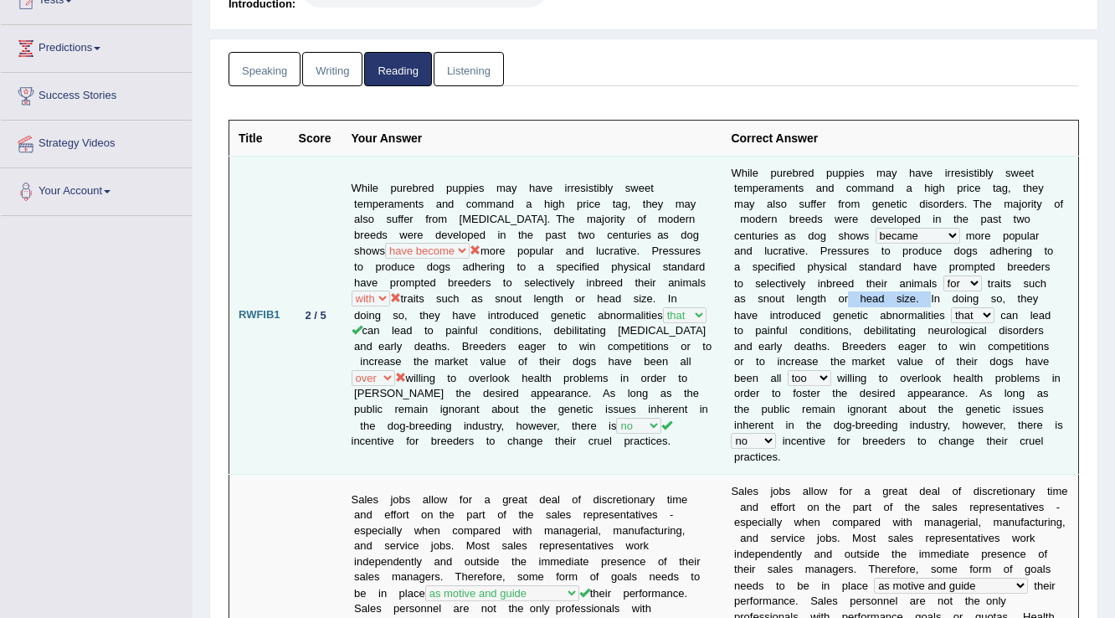
drag, startPoint x: 730, startPoint y: 296, endPoint x: 816, endPoint y: 295, distance: 86.2
click at [816, 295] on td "W h i l e p u r e b r e d p u p p i e s m a y h a v e i r r e s i s t i b l y s…" at bounding box center [899, 315] width 356 height 319
drag, startPoint x: 772, startPoint y: 284, endPoint x: 947, endPoint y: 296, distance: 175.3
click at [947, 296] on td "W h i l e p u r e b r e d p u p p i e s m a y h a v e i r r e s i s t i b l y s…" at bounding box center [899, 315] width 356 height 319
click at [972, 325] on b "c" at bounding box center [975, 330] width 6 height 13
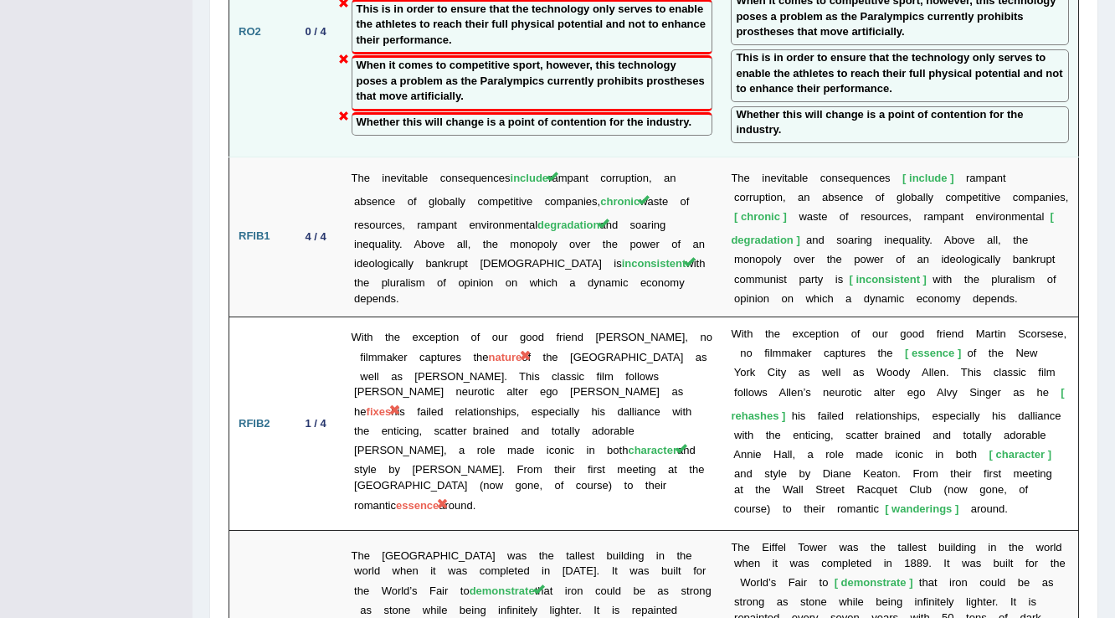
scroll to position [2678, 0]
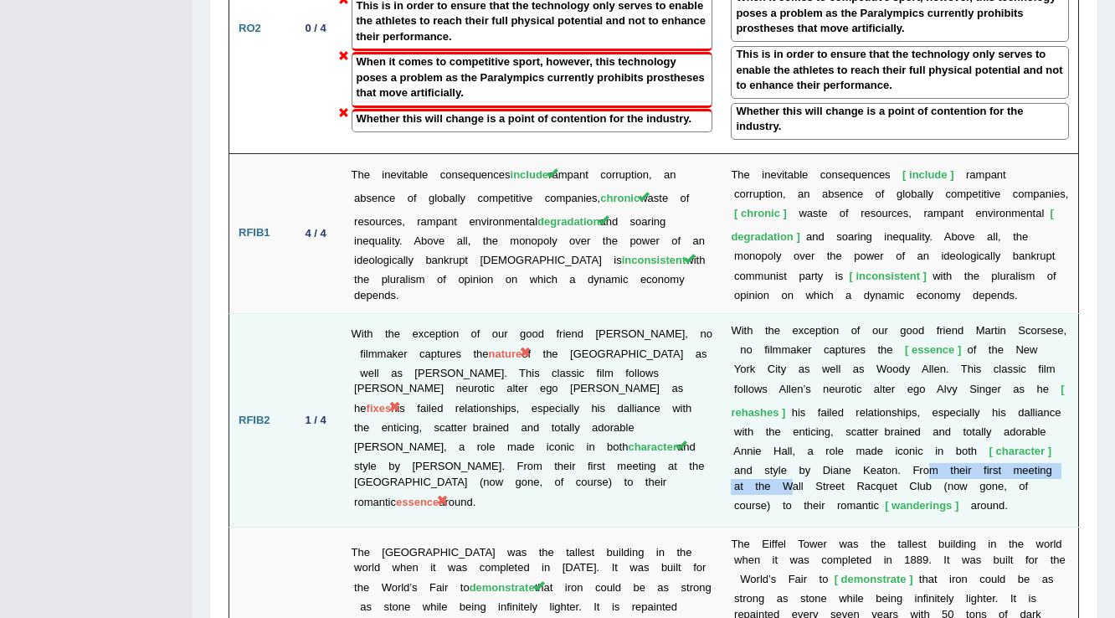
drag, startPoint x: 827, startPoint y: 320, endPoint x: 1023, endPoint y: 310, distance: 196.1
click at [1023, 313] on td "W i t h t h e e x c e p t i o n o f o u r g o o d f r i e n d M a r t i n S c o…" at bounding box center [899, 420] width 356 height 214
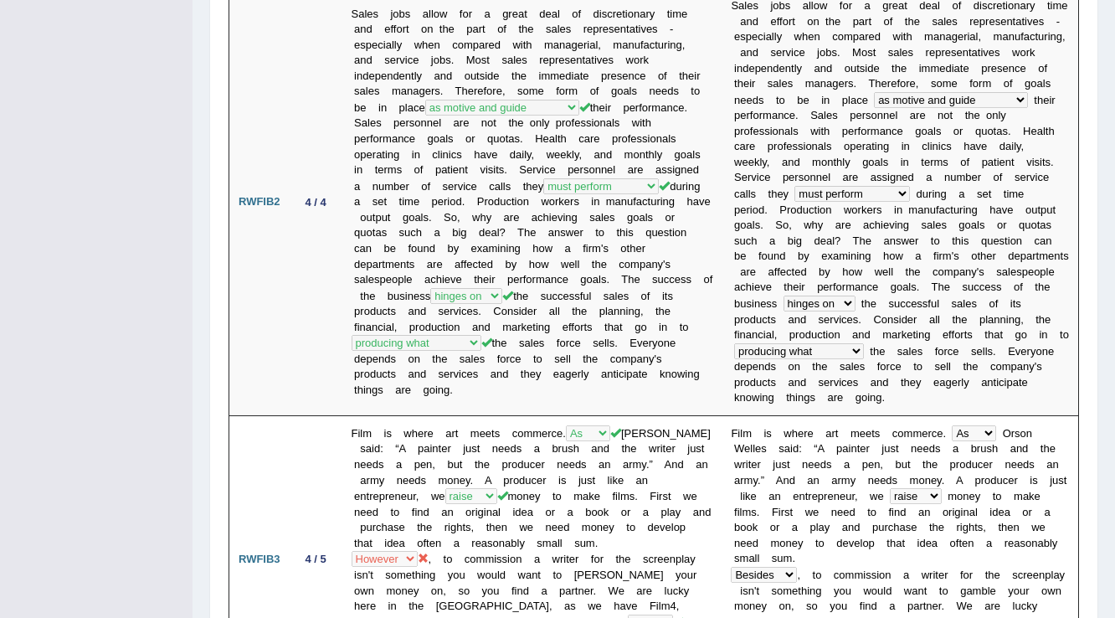
scroll to position [0, 0]
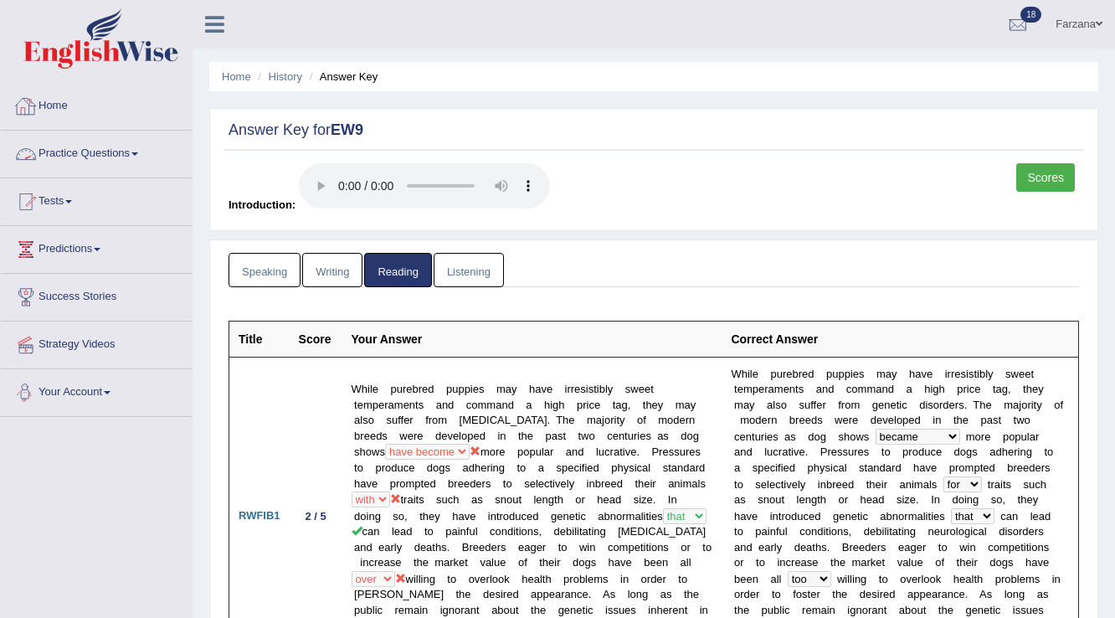
click at [465, 280] on link "Listening" at bounding box center [468, 270] width 70 height 34
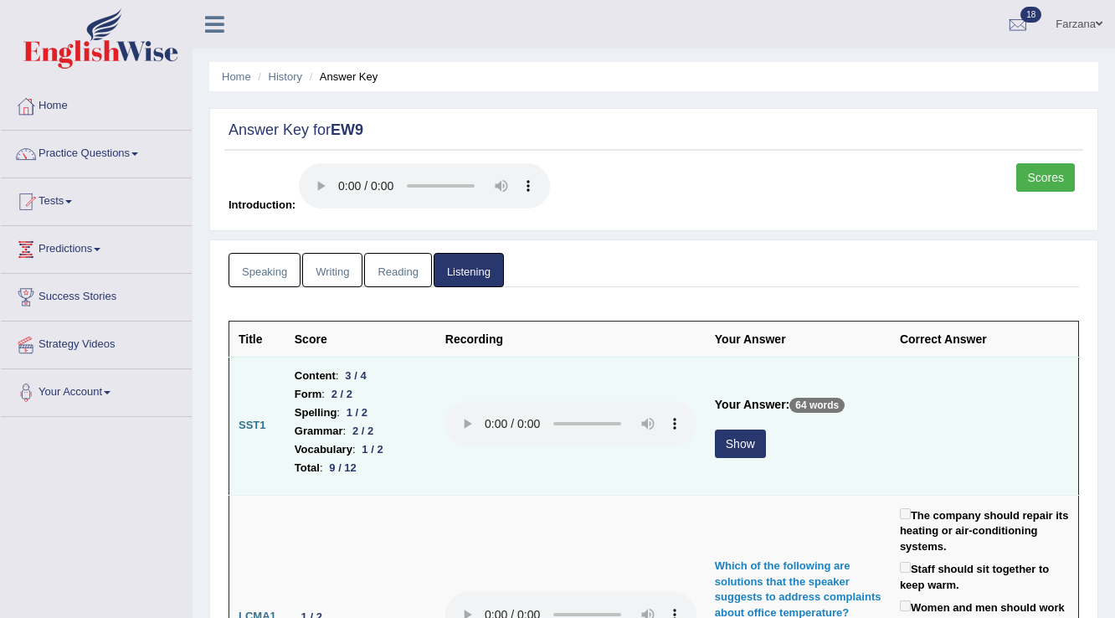
click at [759, 433] on button "Show" at bounding box center [740, 443] width 51 height 28
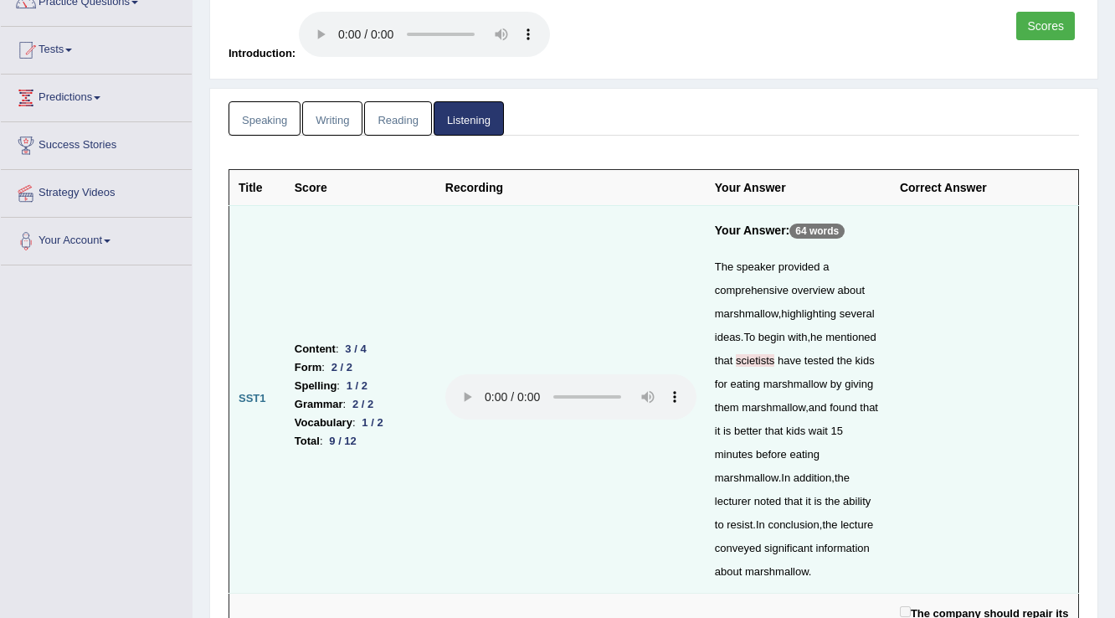
scroll to position [201, 0]
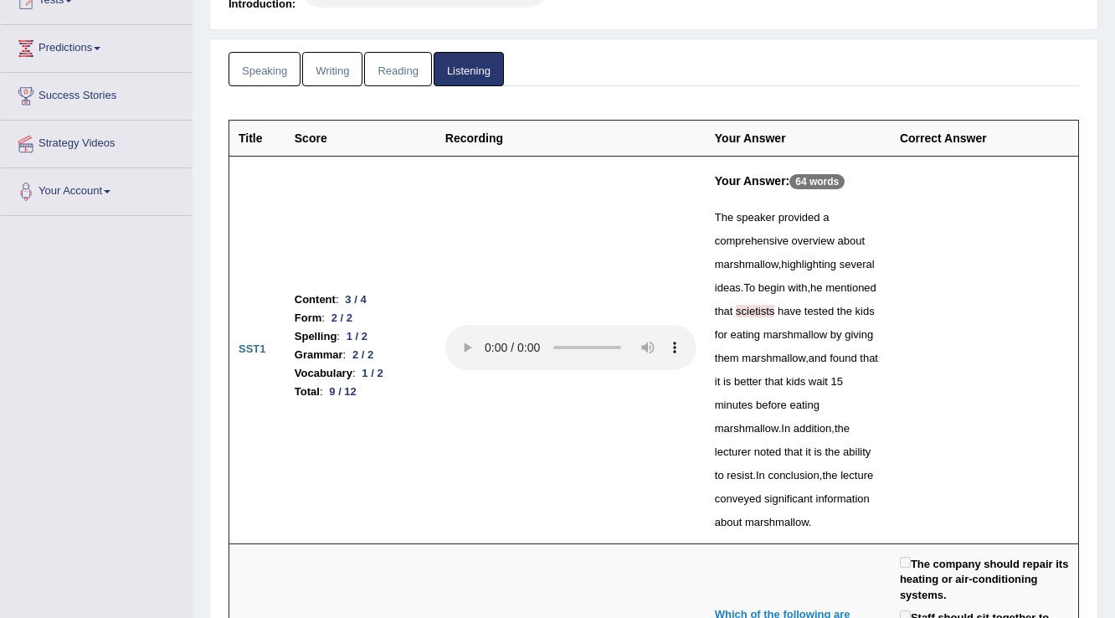
click at [760, 318] on div "The speaker provided a comprehensive overview about marshmallow , highlighting …" at bounding box center [798, 370] width 167 height 328
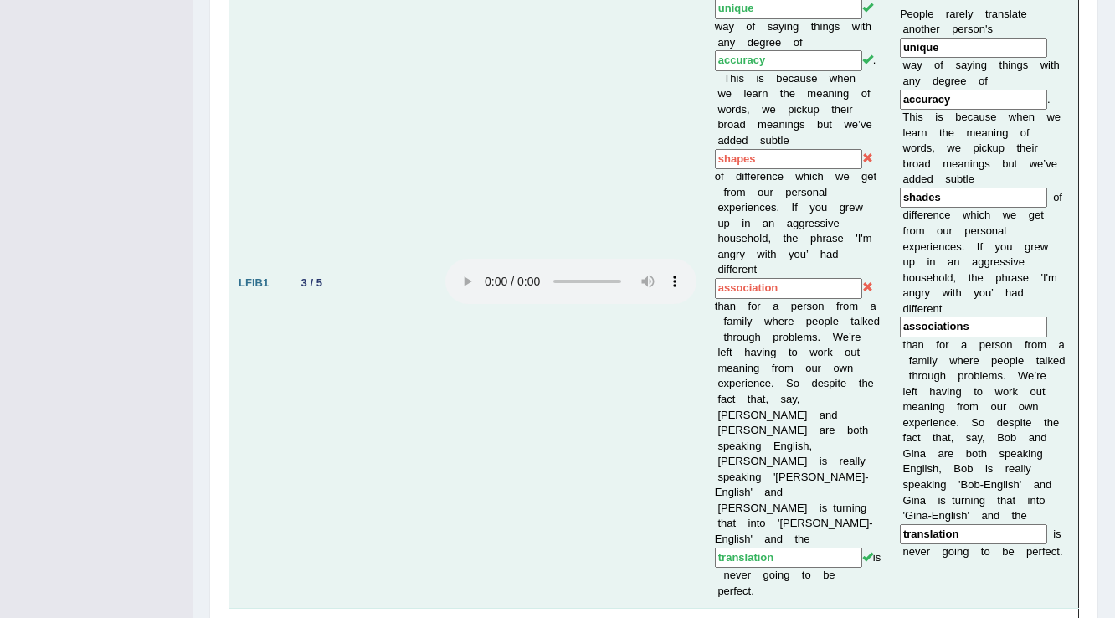
scroll to position [1339, 0]
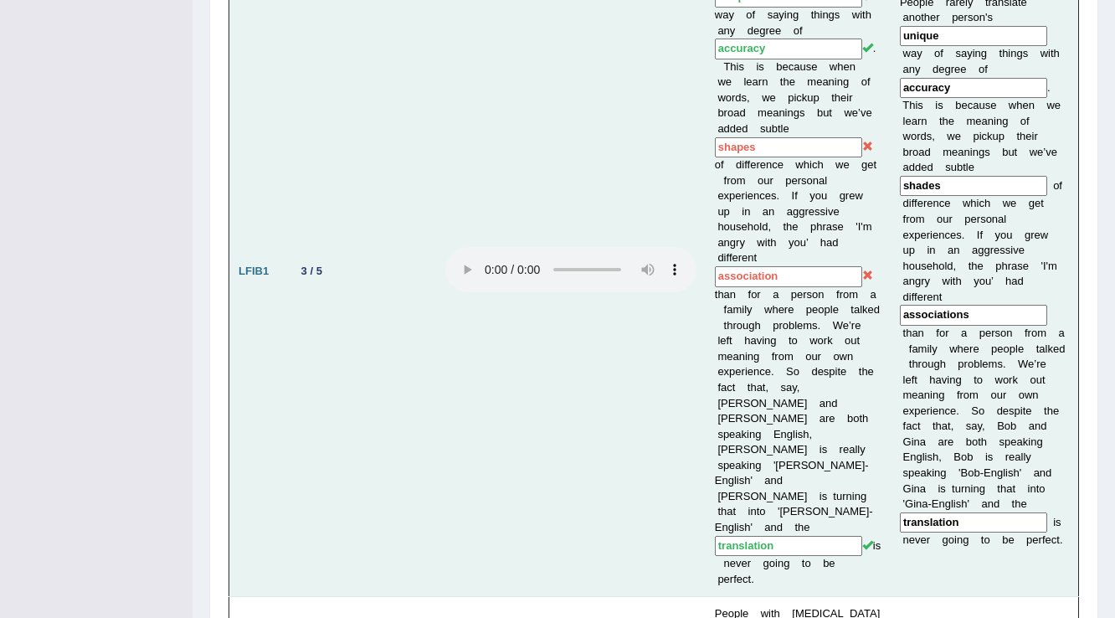
click at [792, 287] on input "association" at bounding box center [788, 276] width 147 height 21
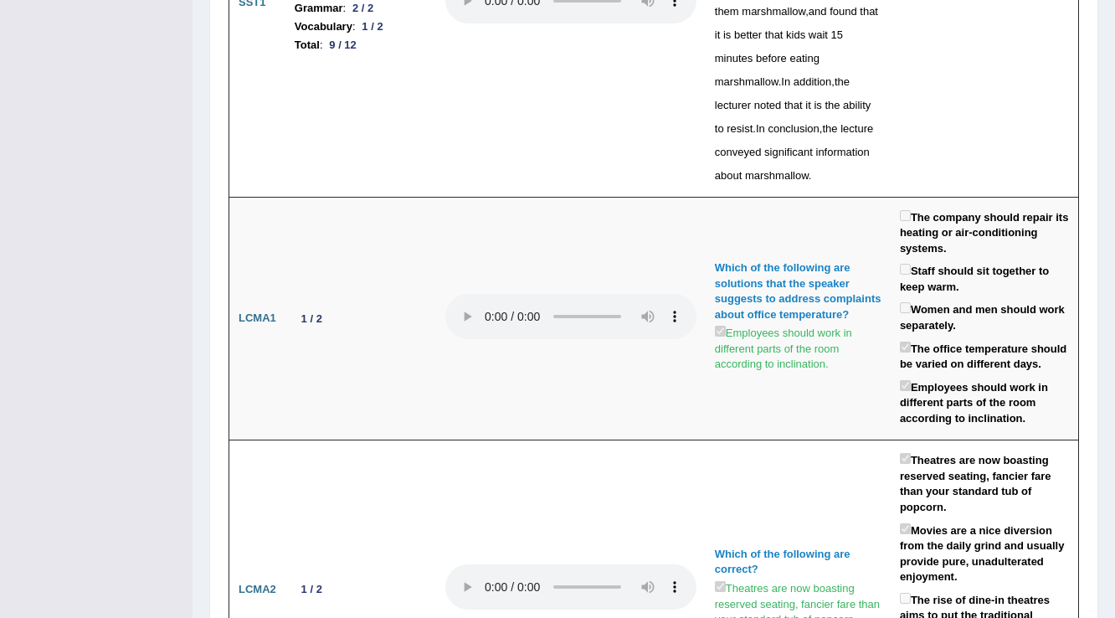
scroll to position [0, 0]
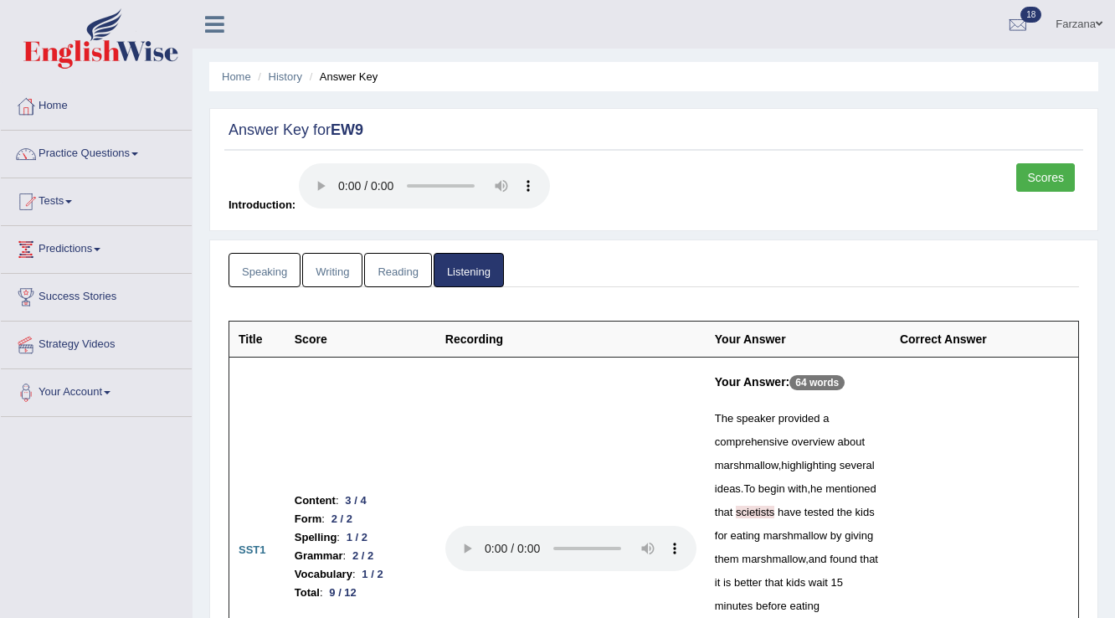
click at [1080, 25] on link "Farzana" at bounding box center [1079, 22] width 72 height 44
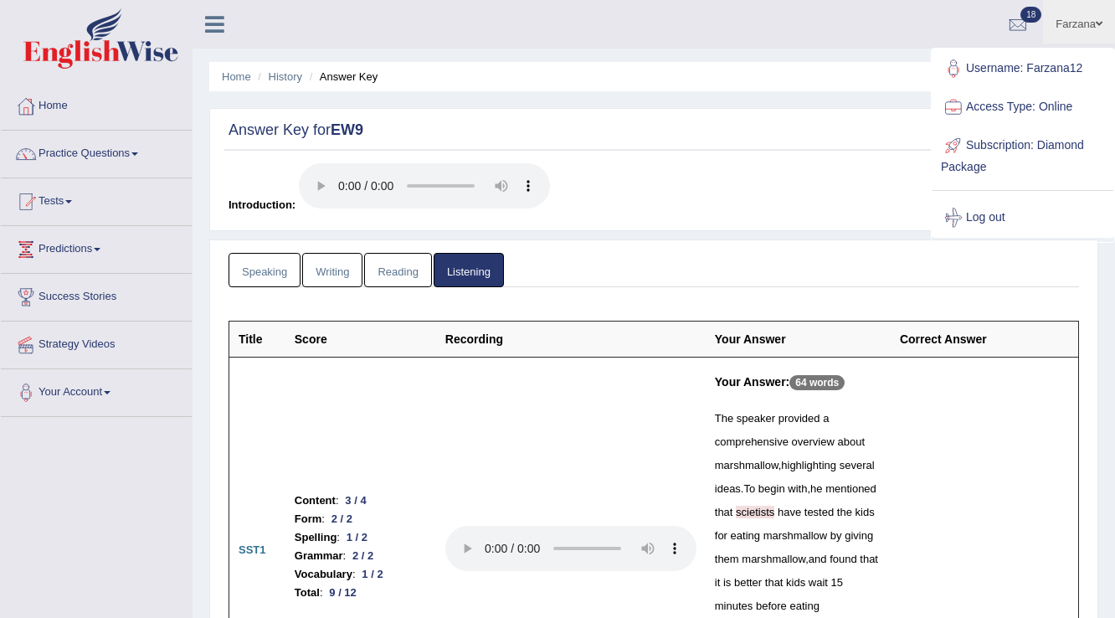
click at [974, 205] on link "Log out" at bounding box center [1022, 217] width 181 height 38
